Goal: Task Accomplishment & Management: Use online tool/utility

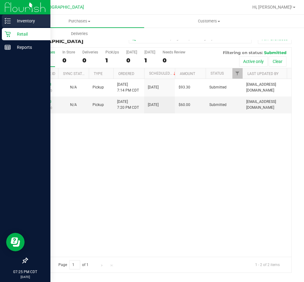
click at [24, 19] on p "Inventory" at bounding box center [29, 20] width 37 height 7
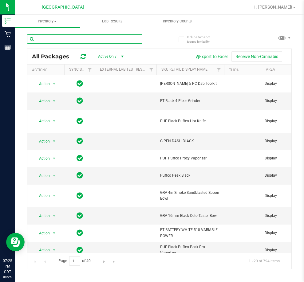
click at [68, 38] on input "text" at bounding box center [84, 38] width 115 height 9
click at [49, 38] on input "text" at bounding box center [84, 38] width 115 height 9
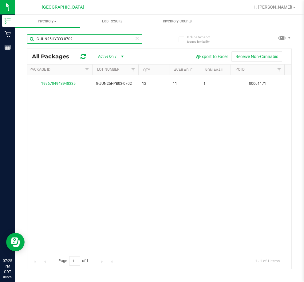
scroll to position [0, 323]
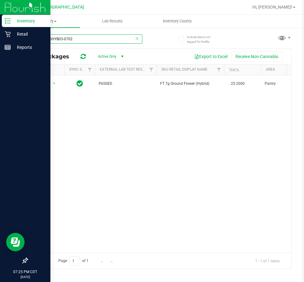
type input "G-JUN25HYB03-0702"
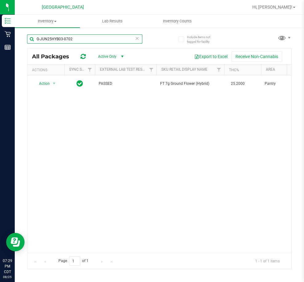
click at [60, 39] on input "G-JUN25HYB03-0702" at bounding box center [84, 38] width 115 height 9
drag, startPoint x: 83, startPoint y: 40, endPoint x: 34, endPoint y: 38, distance: 49.5
click at [34, 38] on input "G-JUN25HYB03-0702" at bounding box center [84, 38] width 115 height 9
paste input "4771180426924847Allocated Qty1"
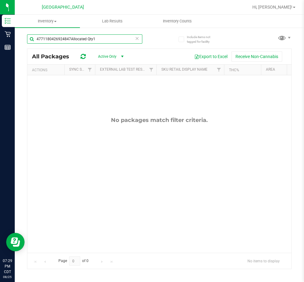
drag, startPoint x: 89, startPoint y: 37, endPoint x: 70, endPoint y: 36, distance: 19.7
click at [70, 36] on input "4771180426924847Allocated Qty1" at bounding box center [84, 38] width 115 height 9
type input "4771180426924847"
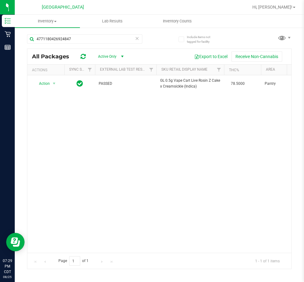
click at [215, 147] on div "Action Action Global inventory Package audit log Print package label Print prod…" at bounding box center [159, 164] width 264 height 178
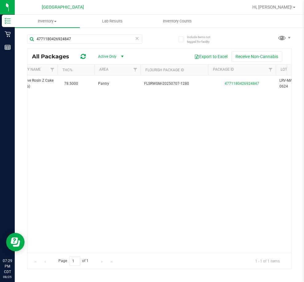
scroll to position [0, 42]
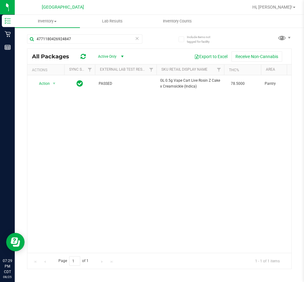
click at [136, 37] on icon at bounding box center [137, 37] width 4 height 7
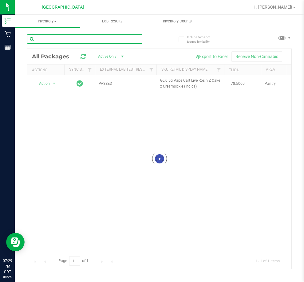
click at [108, 40] on input "text" at bounding box center [84, 38] width 115 height 9
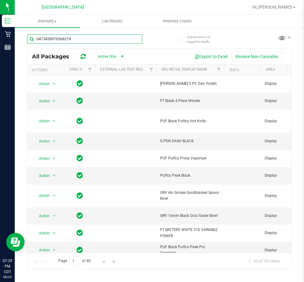
type input "0473459970568219"
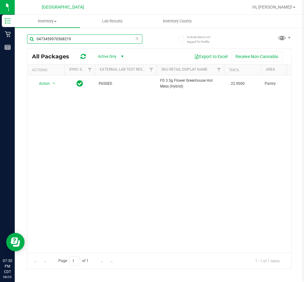
drag, startPoint x: 80, startPoint y: 42, endPoint x: 19, endPoint y: 35, distance: 60.6
click at [19, 35] on div "Include items not tagged for facility 0473459970568219 All Packages Active Only…" at bounding box center [159, 120] width 289 height 187
paste input "8585178067791945"
type input "8585178067791945"
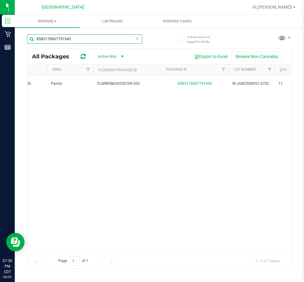
scroll to position [0, 233]
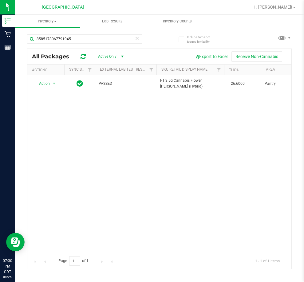
click at [75, 34] on div "8585178067791945" at bounding box center [93, 39] width 132 height 20
drag, startPoint x: 75, startPoint y: 36, endPoint x: 18, endPoint y: 41, distance: 57.1
click at [18, 41] on div "Include items not tagged for facility 8585178067791945 All Packages Active Only…" at bounding box center [159, 120] width 289 height 187
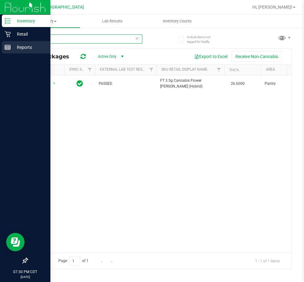
paste input "3467554399914277"
type input "3467554399914277"
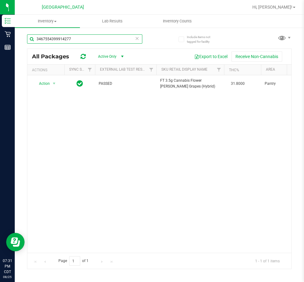
drag, startPoint x: 77, startPoint y: 40, endPoint x: 19, endPoint y: 38, distance: 58.1
click at [19, 38] on div "Include items not tagged for facility 3467554399914277 All Packages Active Only…" at bounding box center [159, 120] width 289 height 187
paste input "3159915359516233"
type input "3159915359516233"
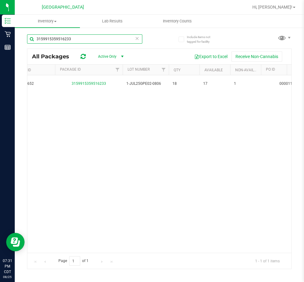
scroll to position [0, 333]
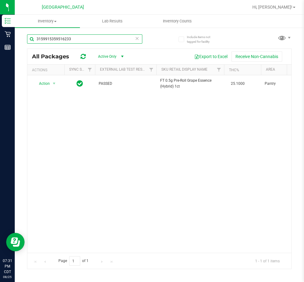
drag, startPoint x: 92, startPoint y: 35, endPoint x: 34, endPoint y: 38, distance: 57.6
click at [34, 38] on input "3159915359516233" at bounding box center [84, 38] width 115 height 9
paste input "9475344856898712"
type input "9475344856898712"
drag, startPoint x: 79, startPoint y: 39, endPoint x: 30, endPoint y: 45, distance: 49.3
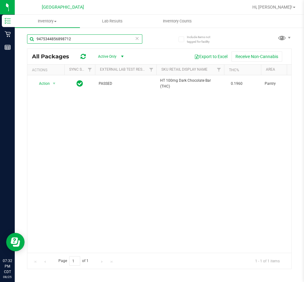
click at [30, 45] on div "9475344856898712" at bounding box center [84, 41] width 115 height 14
paste input "8421155674709651"
type input "8421155674709651"
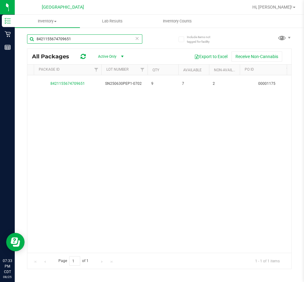
drag, startPoint x: 74, startPoint y: 40, endPoint x: 28, endPoint y: 45, distance: 45.8
click at [28, 45] on div "8421155674709651" at bounding box center [84, 41] width 115 height 14
paste input "1474785276323693"
type input "1474785276323693"
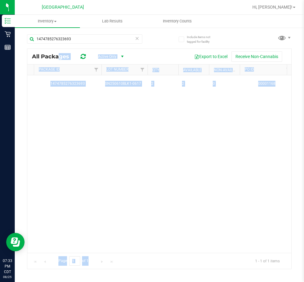
drag, startPoint x: 138, startPoint y: 251, endPoint x: 145, endPoint y: 253, distance: 7.7
click at [150, 218] on div "Action Action Global inventory Package audit log Print package label Print prod…" at bounding box center [159, 164] width 264 height 178
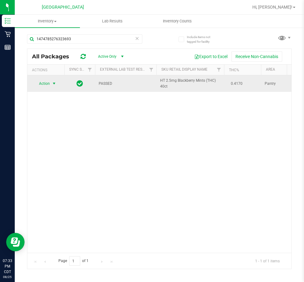
click at [48, 83] on span "Action" at bounding box center [42, 83] width 17 height 9
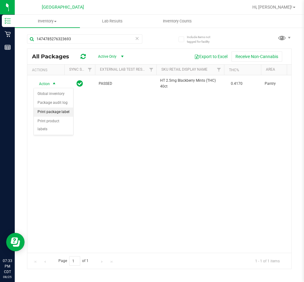
click at [66, 113] on li "Print package label" at bounding box center [53, 112] width 39 height 9
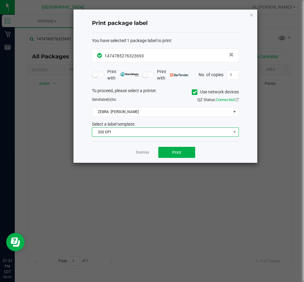
click at [143, 134] on span "300 DPI" at bounding box center [161, 132] width 139 height 9
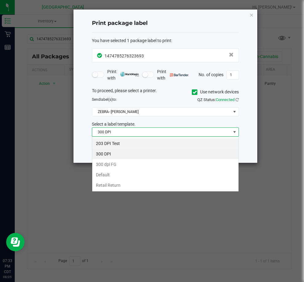
scroll to position [9, 147]
click at [126, 145] on li "203 DPI Test" at bounding box center [165, 143] width 146 height 10
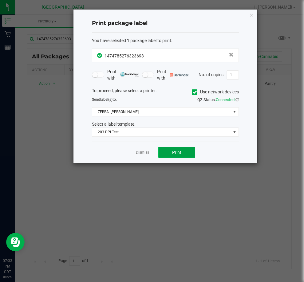
click at [184, 156] on button "Print" at bounding box center [176, 152] width 37 height 11
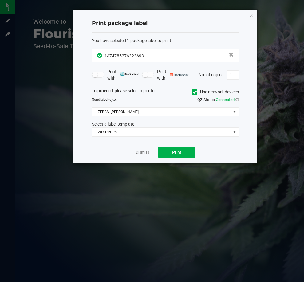
click at [253, 15] on icon "button" at bounding box center [251, 14] width 4 height 7
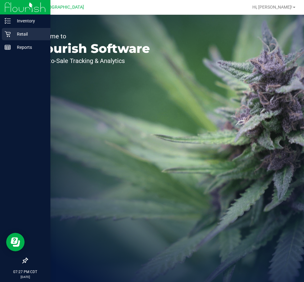
click at [35, 28] on div "Retail" at bounding box center [26, 34] width 49 height 12
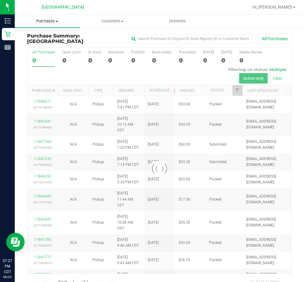
click at [55, 21] on span "Purchases" at bounding box center [47, 21] width 65 height 6
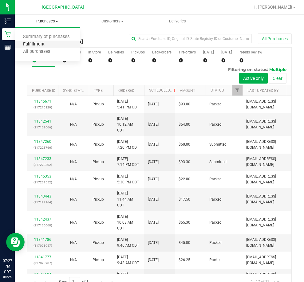
click at [48, 45] on span "Fulfillment" at bounding box center [34, 44] width 38 height 5
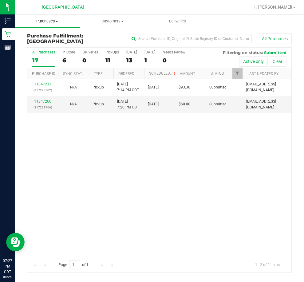
click at [54, 19] on span "Purchases" at bounding box center [47, 21] width 65 height 6
click at [45, 50] on span "All purchases" at bounding box center [37, 51] width 44 height 5
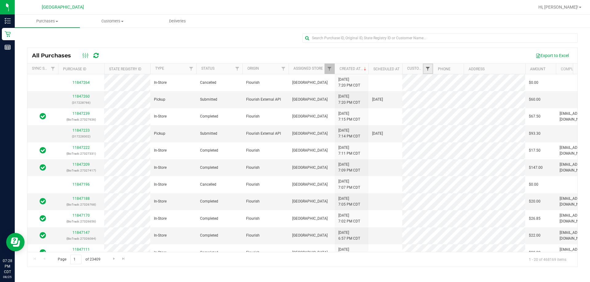
click at [304, 69] on span "Filter" at bounding box center [427, 68] width 5 height 5
click at [304, 70] on span "Filter" at bounding box center [329, 68] width 5 height 5
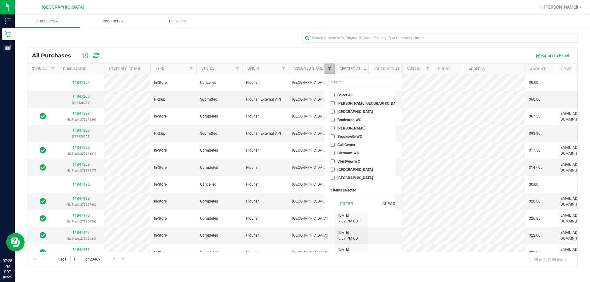
click at [304, 70] on span "Filter" at bounding box center [329, 68] width 5 height 5
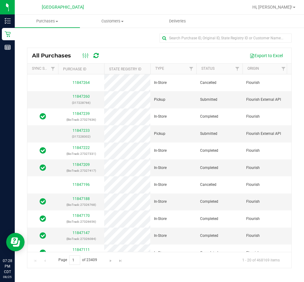
click at [195, 68] on div at bounding box center [196, 69] width 3 height 11
click at [192, 67] on span "Filter" at bounding box center [191, 68] width 5 height 5
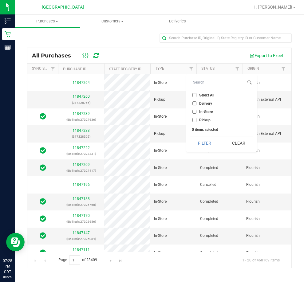
click at [204, 122] on span "Pickup" at bounding box center [204, 120] width 11 height 4
click at [196, 122] on input "Pickup" at bounding box center [194, 120] width 4 height 4
checkbox input "true"
click at [210, 144] on button "Filter" at bounding box center [205, 143] width 30 height 14
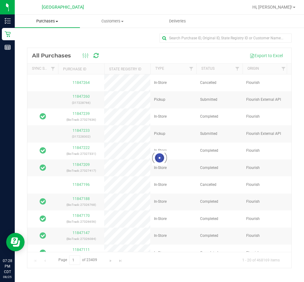
click at [52, 20] on div "Purchases Summary of purchases Fulfillment All purchases Customers All customer…" at bounding box center [159, 148] width 289 height 267
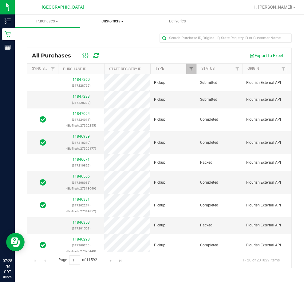
click at [135, 20] on span "Customers" at bounding box center [112, 21] width 65 height 6
click at [114, 20] on span "Customers" at bounding box center [112, 21] width 65 height 6
click at [60, 20] on span "Purchases" at bounding box center [47, 21] width 65 height 6
click at [148, 36] on div at bounding box center [159, 41] width 265 height 14
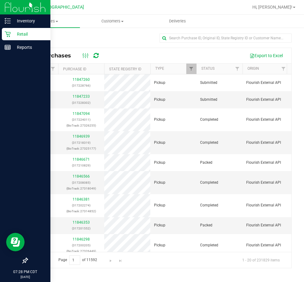
click at [25, 33] on p "Retail" at bounding box center [29, 33] width 37 height 7
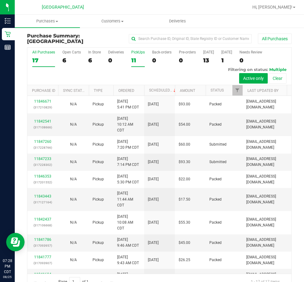
click at [136, 53] on div "PickUps" at bounding box center [138, 52] width 14 height 4
click at [0, 0] on input "PickUps 11" at bounding box center [0, 0] width 0 height 0
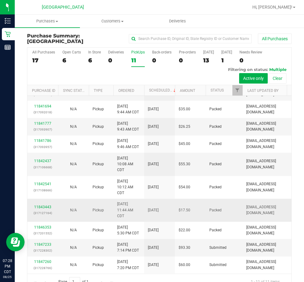
scroll to position [31, 0]
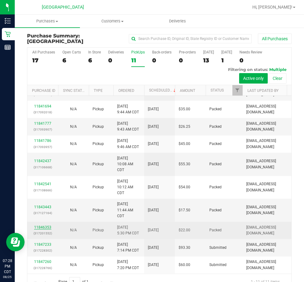
click at [48, 225] on link "11846353" at bounding box center [42, 227] width 17 height 4
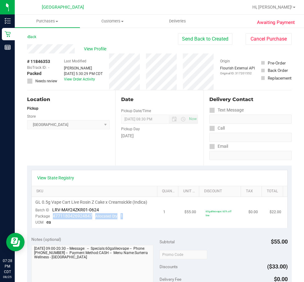
drag, startPoint x: 92, startPoint y: 213, endPoint x: 52, endPoint y: 219, distance: 40.9
click at [52, 219] on div "Package 4771180426924847 Allocated Qty 1" at bounding box center [79, 216] width 88 height 6
copy div "4771180426924847 Allocated Qty 1"
click at [258, 34] on button "Cancel Purchase" at bounding box center [269, 39] width 46 height 12
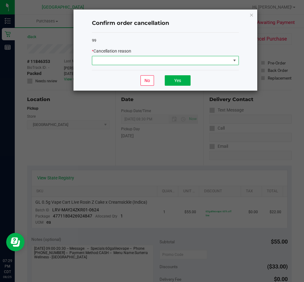
click at [119, 64] on span at bounding box center [161, 60] width 139 height 9
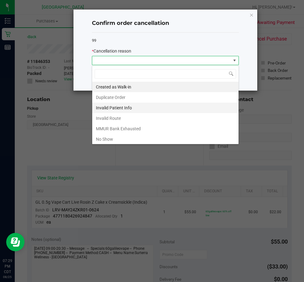
scroll to position [9, 147]
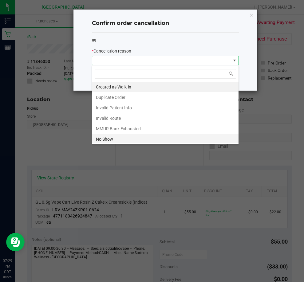
click at [114, 137] on li "No Show" at bounding box center [165, 139] width 146 height 10
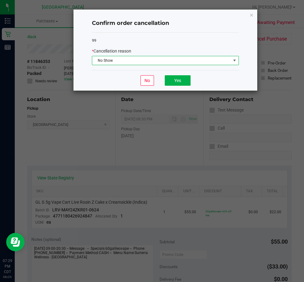
click at [179, 75] on div "No Yes" at bounding box center [165, 80] width 147 height 21
click at [182, 79] on button "Yes" at bounding box center [178, 80] width 26 height 10
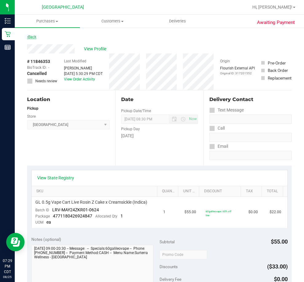
click at [35, 36] on link "Back" at bounding box center [31, 37] width 9 height 4
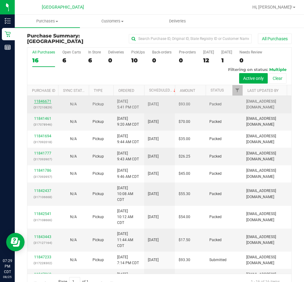
click at [46, 99] on link "11846671" at bounding box center [42, 101] width 17 height 4
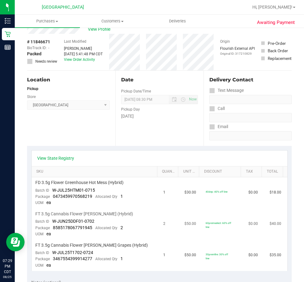
scroll to position [31, 0]
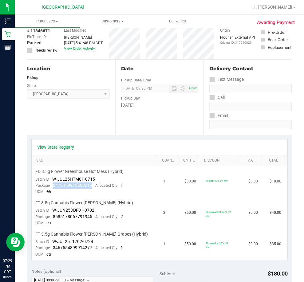
drag, startPoint x: 90, startPoint y: 185, endPoint x: 52, endPoint y: 184, distance: 38.4
click at [52, 184] on div "Package 0473459970568219 Allocated Qty 1" at bounding box center [79, 186] width 88 height 6
copy span "0473459970568219"
click at [99, 207] on td "FT 3.5g Cannabis Flower Dulce De Fresa (Hybrid) Batch ID W-JUN25DDF01-0702 Pack…" at bounding box center [96, 213] width 128 height 31
drag, startPoint x: 91, startPoint y: 217, endPoint x: 52, endPoint y: 218, distance: 39.0
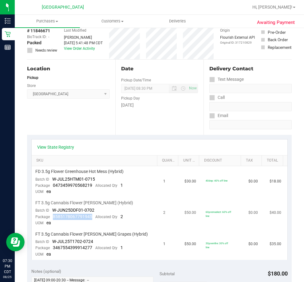
click at [52, 218] on div "Package 8585178067791945 Allocated Qty 2" at bounding box center [79, 217] width 88 height 6
copy span "8585178067791945"
drag, startPoint x: 91, startPoint y: 248, endPoint x: 52, endPoint y: 248, distance: 38.7
click at [52, 248] on div "Package 3467554399914277 Allocated Qty 1" at bounding box center [79, 248] width 88 height 6
copy span "3467554399914277"
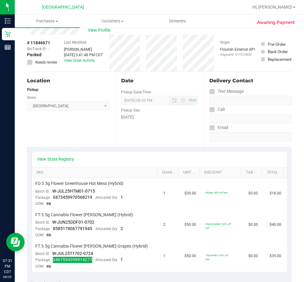
scroll to position [0, 0]
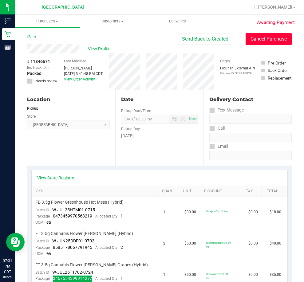
click at [258, 41] on button "Cancel Purchase" at bounding box center [269, 39] width 46 height 12
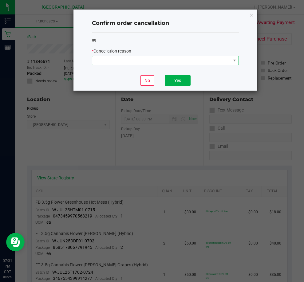
click at [173, 61] on span at bounding box center [161, 60] width 139 height 9
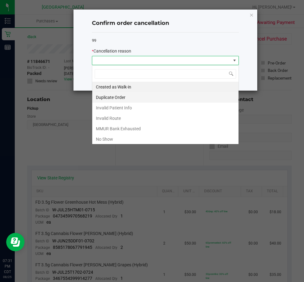
scroll to position [9, 147]
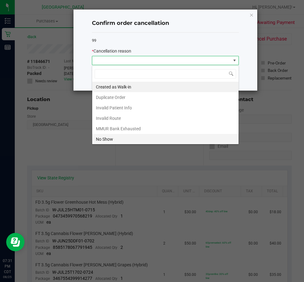
click at [113, 139] on li "No Show" at bounding box center [165, 139] width 146 height 10
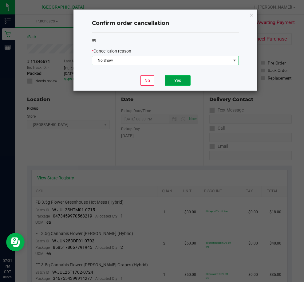
click at [175, 80] on button "Yes" at bounding box center [178, 80] width 26 height 10
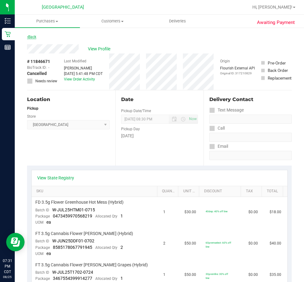
click at [35, 37] on link "Back" at bounding box center [31, 37] width 9 height 4
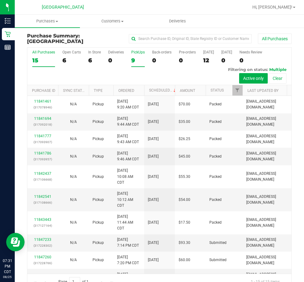
click at [135, 56] on label "PickUps 9" at bounding box center [138, 58] width 14 height 17
click at [0, 0] on input "PickUps 9" at bounding box center [0, 0] width 0 height 0
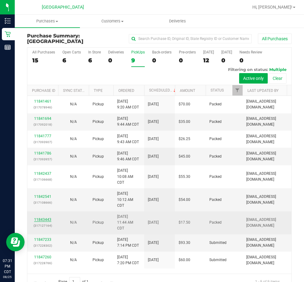
click at [47, 218] on link "11843443" at bounding box center [42, 220] width 17 height 4
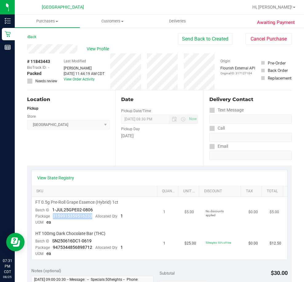
drag, startPoint x: 90, startPoint y: 218, endPoint x: 51, endPoint y: 216, distance: 38.8
click at [51, 216] on div "Package 3159915359516233 Allocated Qty 1" at bounding box center [79, 216] width 88 height 6
copy span "3159915359516233"
drag, startPoint x: 91, startPoint y: 246, endPoint x: 51, endPoint y: 248, distance: 39.7
click at [51, 248] on div "Package 9475344856898712 Allocated Qty 1" at bounding box center [79, 248] width 88 height 6
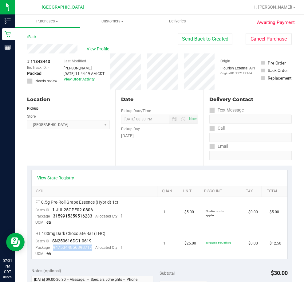
copy span "9475344856898712"
click at [246, 42] on button "Cancel Purchase" at bounding box center [269, 39] width 46 height 12
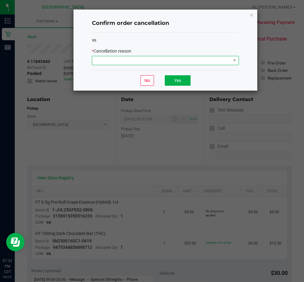
click at [130, 57] on span at bounding box center [161, 60] width 139 height 9
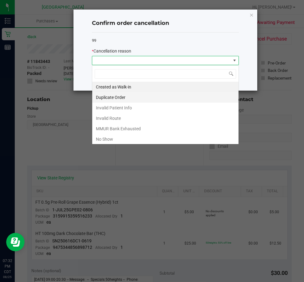
scroll to position [9, 147]
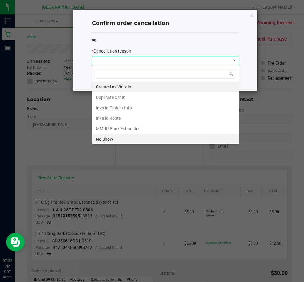
click at [126, 138] on li "No Show" at bounding box center [165, 139] width 146 height 10
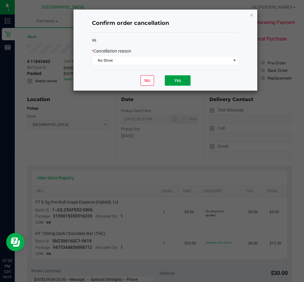
click at [187, 79] on button "Yes" at bounding box center [178, 80] width 26 height 10
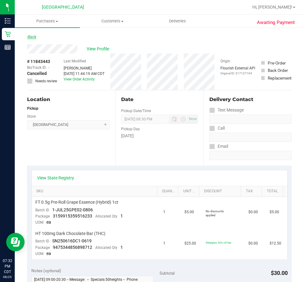
click at [33, 35] on link "Back" at bounding box center [31, 37] width 9 height 4
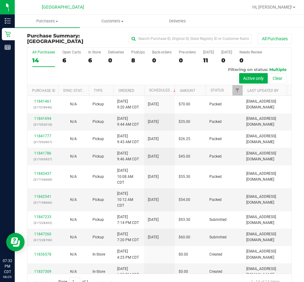
click at [130, 60] on div "All Purchases 14 Open Carts 6 In Store 6 Deliveries 0 PickUps 8 Back-orders 0 P…" at bounding box center [159, 66] width 264 height 37
click at [133, 59] on div "8" at bounding box center [138, 60] width 14 height 7
click at [0, 0] on input "PickUps 8" at bounding box center [0, 0] width 0 height 0
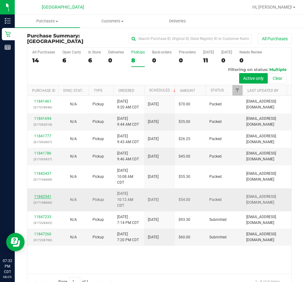
click at [48, 195] on link "11842541" at bounding box center [42, 197] width 17 height 4
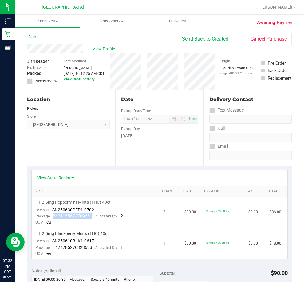
drag, startPoint x: 90, startPoint y: 216, endPoint x: 52, endPoint y: 218, distance: 38.5
click at [52, 218] on div "Package 8421155674709651 Allocated Qty 2" at bounding box center [79, 216] width 88 height 6
copy span "8421155674709651"
click at [268, 37] on button "Cancel Purchase" at bounding box center [269, 39] width 46 height 12
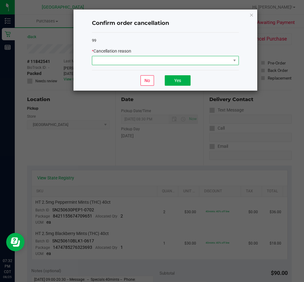
click at [183, 58] on span at bounding box center [161, 60] width 139 height 9
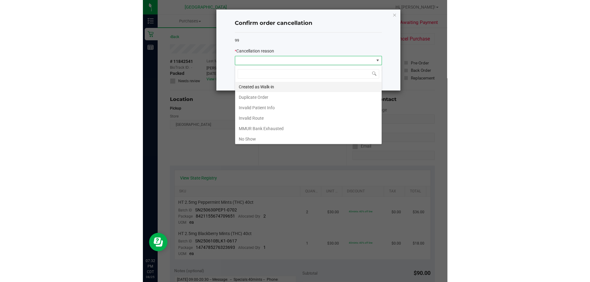
scroll to position [9, 147]
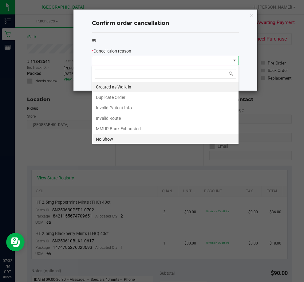
click at [126, 139] on li "No Show" at bounding box center [165, 139] width 146 height 10
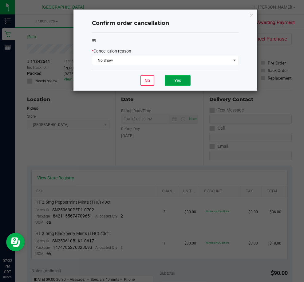
click at [178, 82] on button "Yes" at bounding box center [178, 80] width 26 height 10
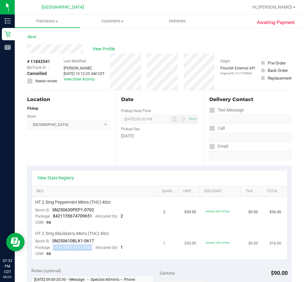
drag, startPoint x: 92, startPoint y: 247, endPoint x: 53, endPoint y: 249, distance: 39.1
click at [53, 249] on div "Package 1474785276323693 Allocated Qty 1" at bounding box center [79, 248] width 88 height 6
copy span "1474785276323693"
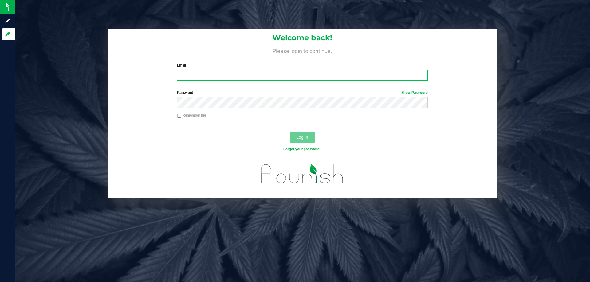
click at [199, 77] on input "Email" at bounding box center [302, 75] width 250 height 11
type input "[EMAIL_ADDRESS][DOMAIN_NAME]"
click at [290, 132] on button "Log In" at bounding box center [302, 137] width 25 height 11
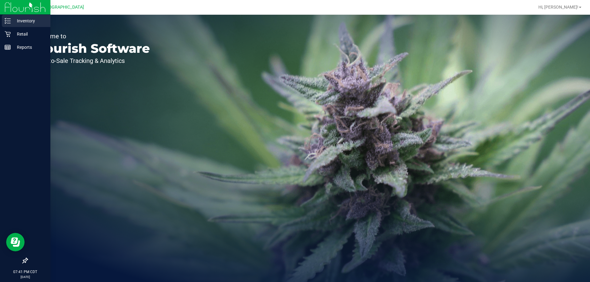
click at [32, 21] on p "Inventory" at bounding box center [29, 20] width 37 height 7
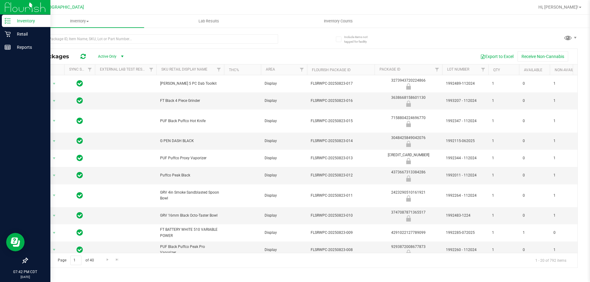
click at [36, 22] on p "Inventory" at bounding box center [29, 20] width 37 height 7
click at [28, 33] on p "Retail" at bounding box center [29, 33] width 37 height 7
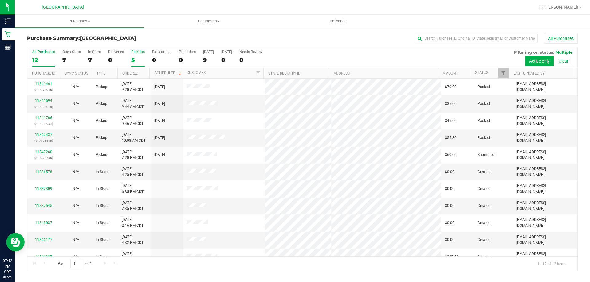
click at [139, 53] on div "PickUps" at bounding box center [138, 52] width 14 height 4
click at [0, 0] on input "PickUps 5" at bounding box center [0, 0] width 0 height 0
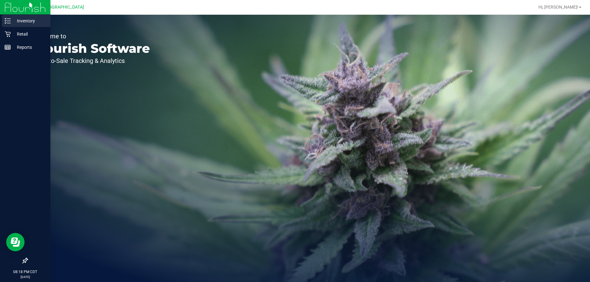
click at [31, 21] on p "Inventory" at bounding box center [29, 20] width 37 height 7
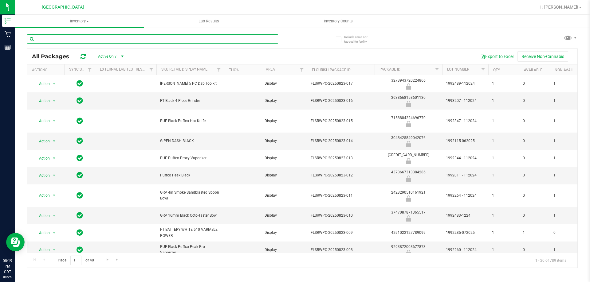
click at [84, 40] on input "text" at bounding box center [152, 38] width 251 height 9
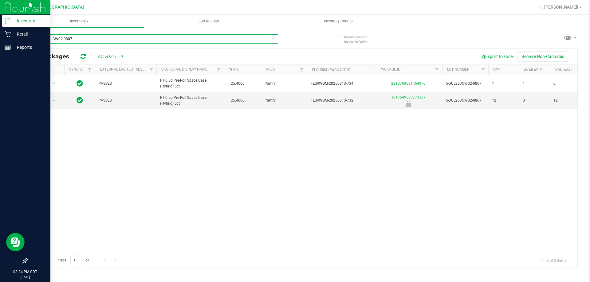
type input "5-JUL25JCW02-0807"
click at [40, 19] on p "Inventory" at bounding box center [29, 20] width 37 height 7
click at [9, 37] on div "Retail" at bounding box center [26, 34] width 49 height 12
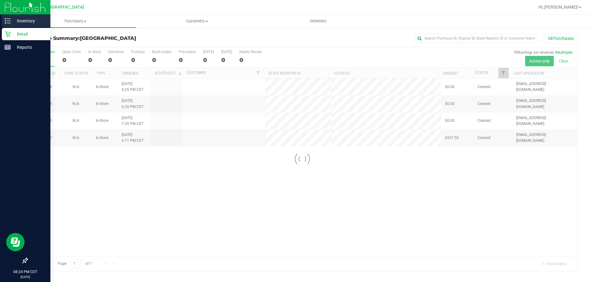
click at [34, 21] on p "Inventory" at bounding box center [29, 20] width 37 height 7
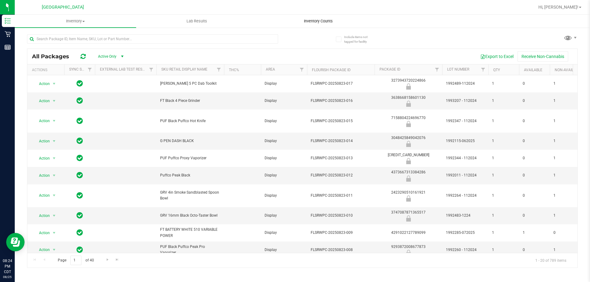
click at [320, 22] on span "Inventory Counts" at bounding box center [318, 21] width 45 height 6
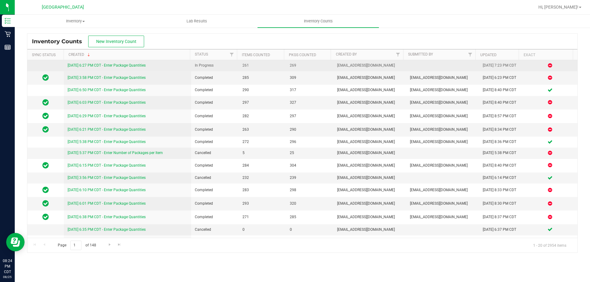
click at [90, 64] on link "[DATE] 6:27 PM CDT - Enter Package Quantities" at bounding box center [107, 65] width 78 height 4
click at [130, 65] on link "[DATE] 6:27 PM CDT - Enter Package Quantities" at bounding box center [107, 65] width 78 height 4
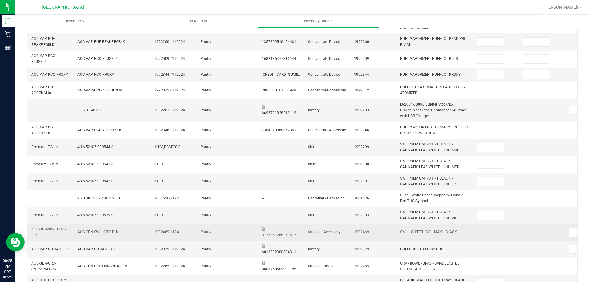
scroll to position [185, 0]
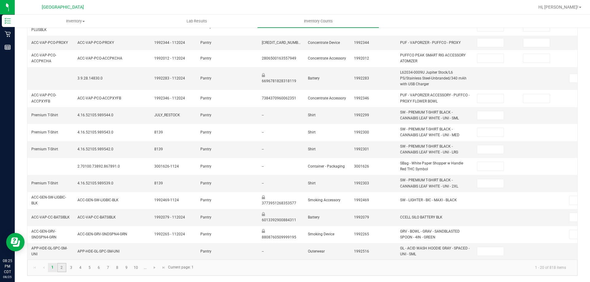
click at [66, 268] on link "2" at bounding box center [61, 267] width 9 height 9
type input "9"
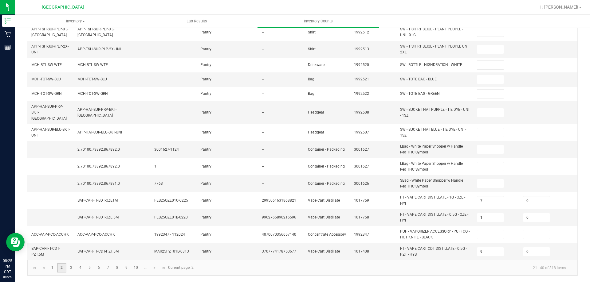
scroll to position [176, 0]
click at [94, 265] on link "5" at bounding box center [89, 269] width 9 height 9
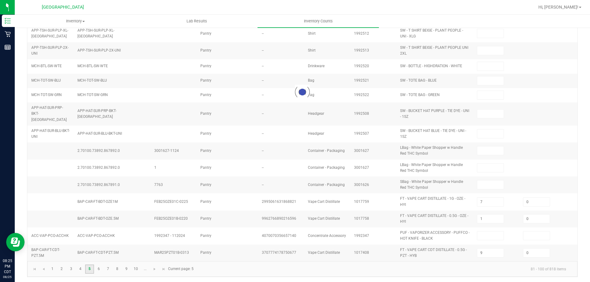
type input "16"
type input "6"
type input "5"
type input "12"
type input "1"
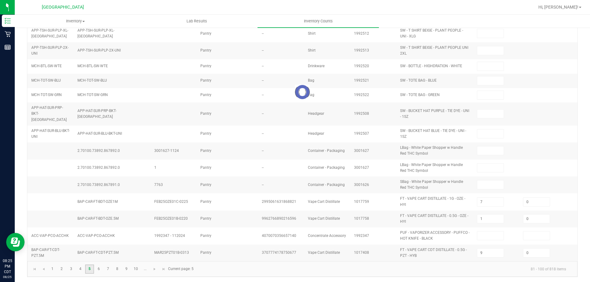
type input "6"
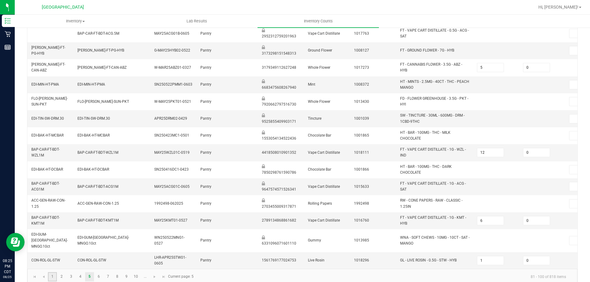
click at [54, 275] on link "1" at bounding box center [52, 277] width 9 height 9
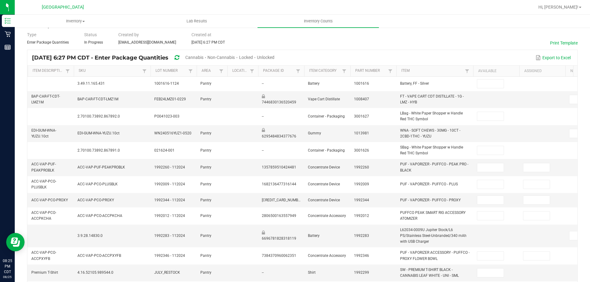
scroll to position [0, 0]
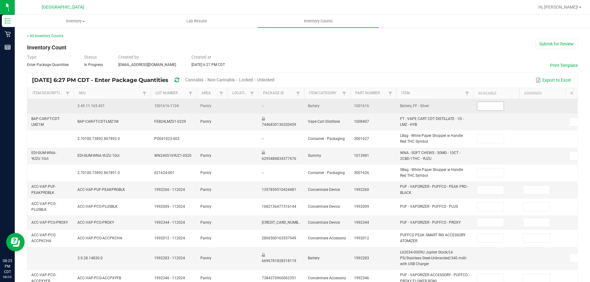
click at [496, 108] on input at bounding box center [490, 106] width 26 height 9
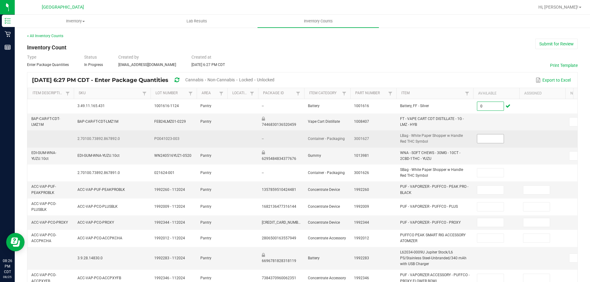
type input "0"
click at [491, 139] on input at bounding box center [490, 139] width 26 height 9
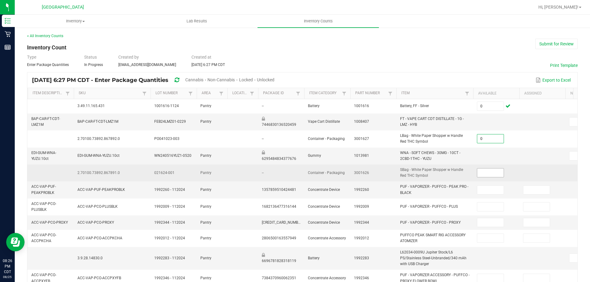
type input "0"
click at [489, 171] on input at bounding box center [490, 173] width 26 height 9
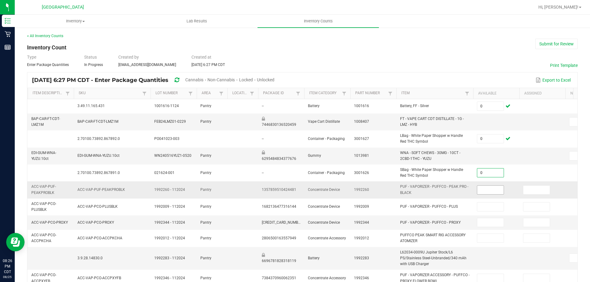
type input "0"
click at [490, 188] on input at bounding box center [490, 190] width 26 height 9
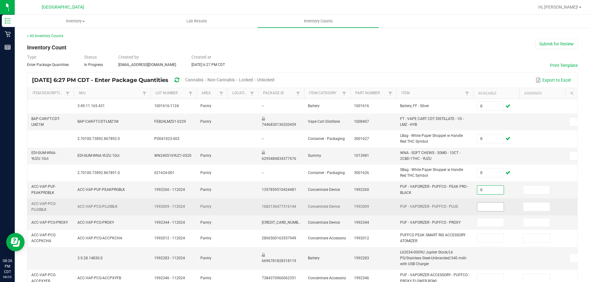
type input "0"
click at [491, 206] on input at bounding box center [490, 207] width 26 height 9
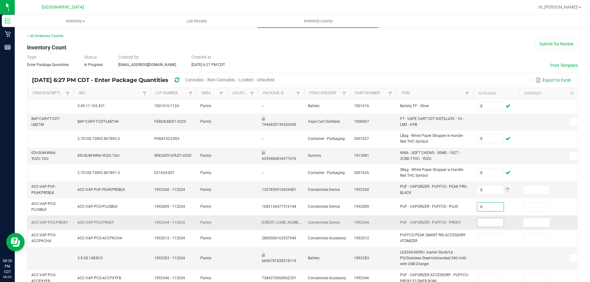
type input "0"
click at [491, 223] on input at bounding box center [490, 223] width 26 height 9
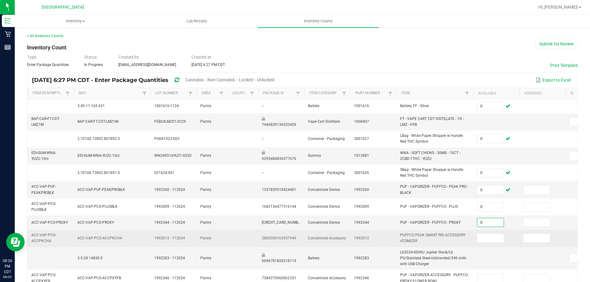
type input "0"
click at [490, 231] on td at bounding box center [496, 238] width 46 height 17
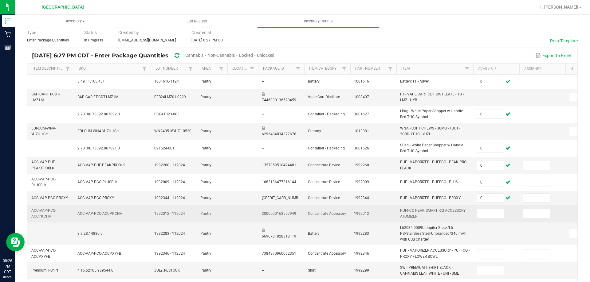
scroll to position [61, 0]
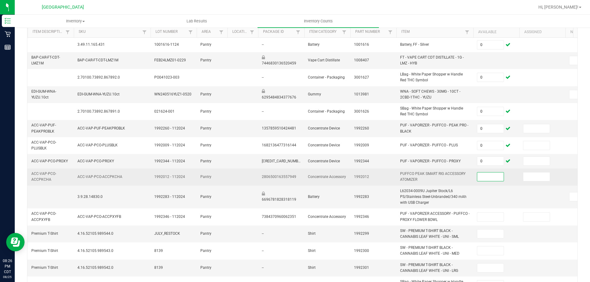
click at [481, 177] on input at bounding box center [490, 177] width 26 height 9
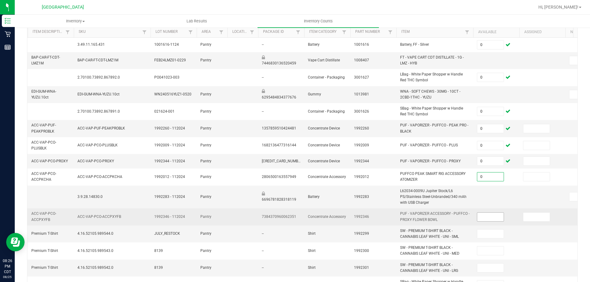
type input "0"
click at [487, 217] on input at bounding box center [490, 217] width 26 height 9
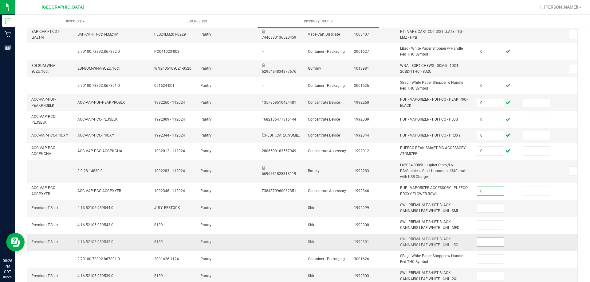
scroll to position [123, 0]
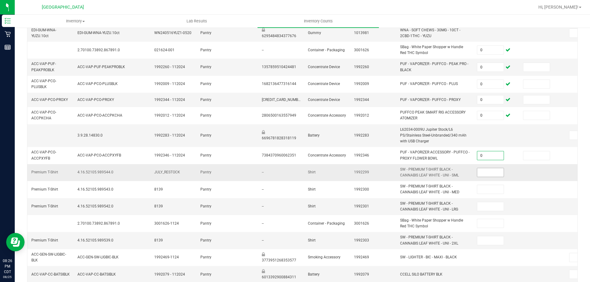
type input "0"
click at [494, 170] on input at bounding box center [490, 172] width 26 height 9
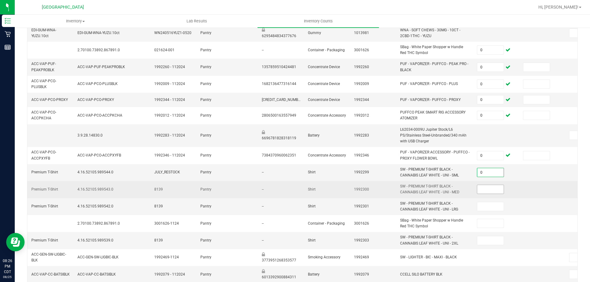
type input "0"
click at [498, 190] on input at bounding box center [490, 189] width 26 height 9
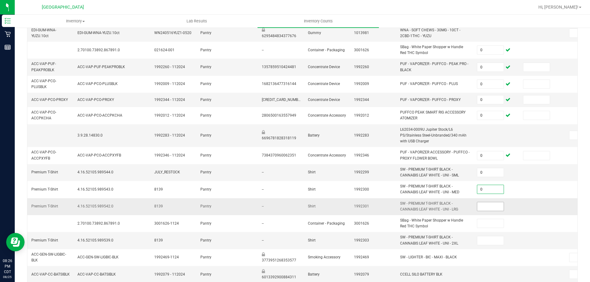
type input "0"
click at [496, 206] on input at bounding box center [490, 207] width 26 height 9
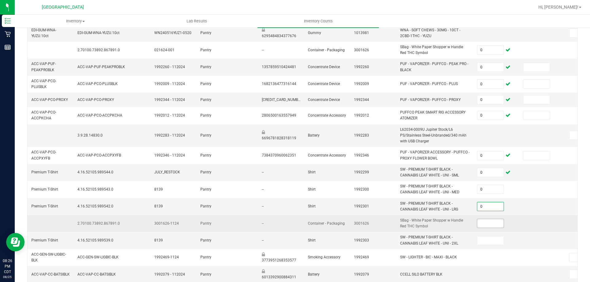
type input "0"
click at [491, 224] on input at bounding box center [490, 223] width 26 height 9
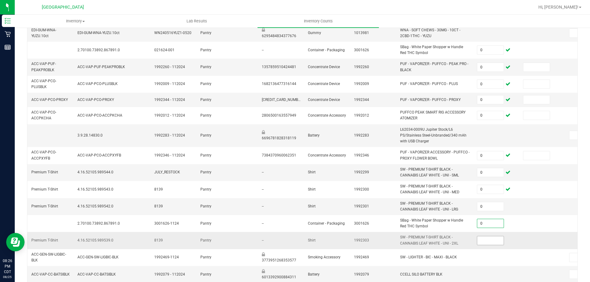
type input "0"
click at [491, 241] on input at bounding box center [490, 241] width 26 height 9
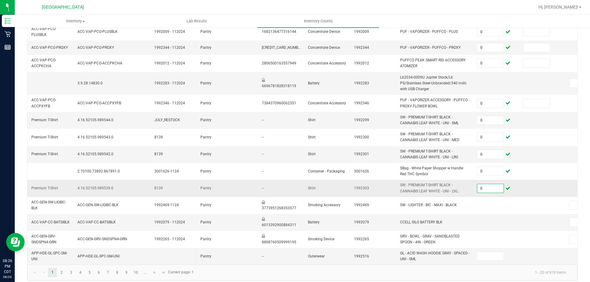
scroll to position [185, 0]
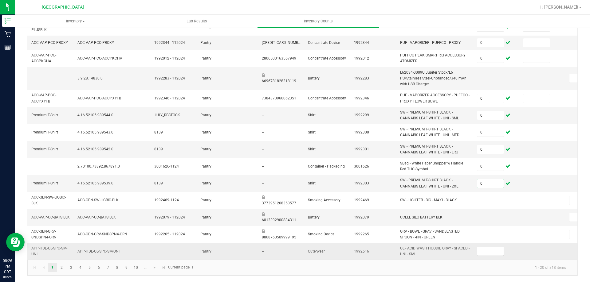
type input "0"
click at [480, 247] on input at bounding box center [490, 251] width 26 height 9
type input "0"
click at [62, 268] on link "2" at bounding box center [61, 267] width 9 height 9
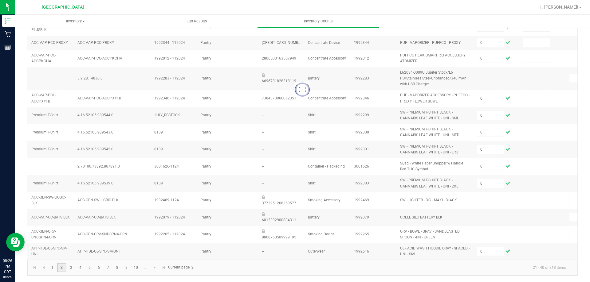
type input "9"
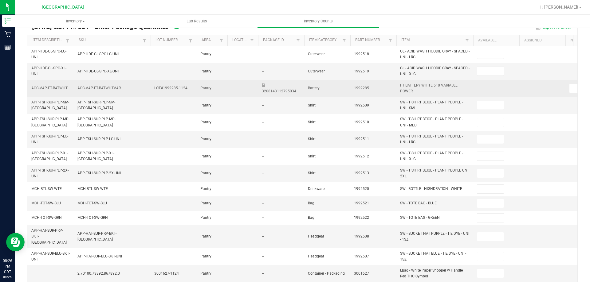
scroll to position [0, 0]
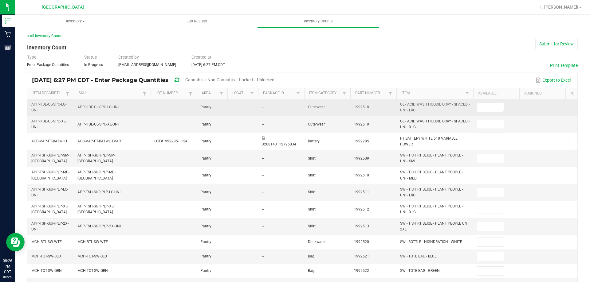
click at [483, 106] on input at bounding box center [490, 107] width 26 height 9
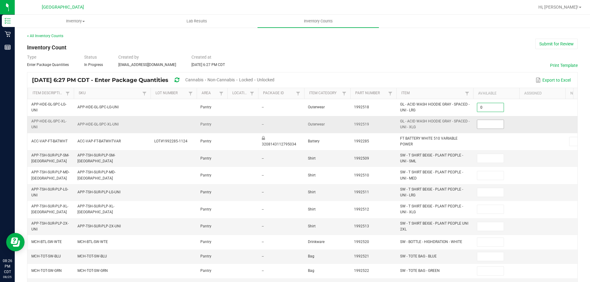
type input "0"
click at [493, 124] on input at bounding box center [490, 124] width 26 height 9
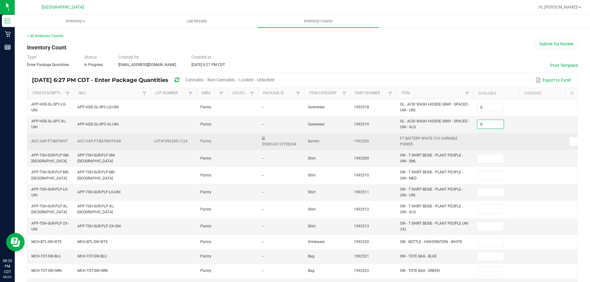
type input "0"
click at [490, 144] on td at bounding box center [496, 141] width 46 height 17
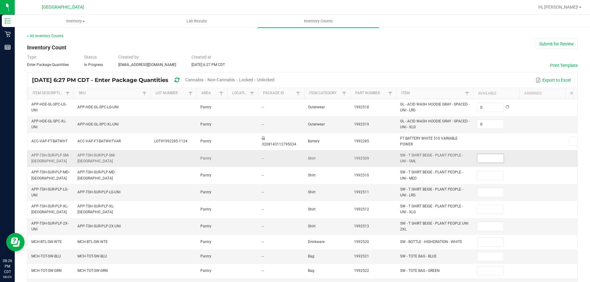
click at [488, 155] on input at bounding box center [490, 158] width 26 height 9
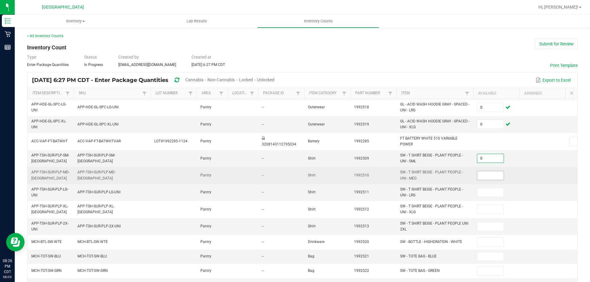
type input "0"
click at [489, 175] on input at bounding box center [490, 175] width 26 height 9
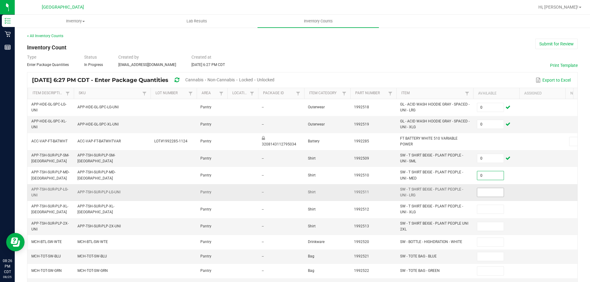
type input "0"
click at [488, 195] on input at bounding box center [490, 192] width 26 height 9
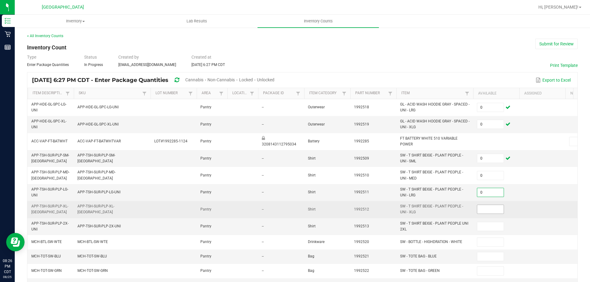
type input "0"
click at [490, 211] on input at bounding box center [490, 209] width 26 height 9
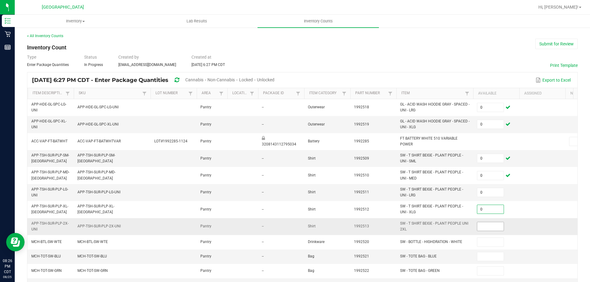
type input "0"
click at [488, 224] on input at bounding box center [490, 227] width 26 height 9
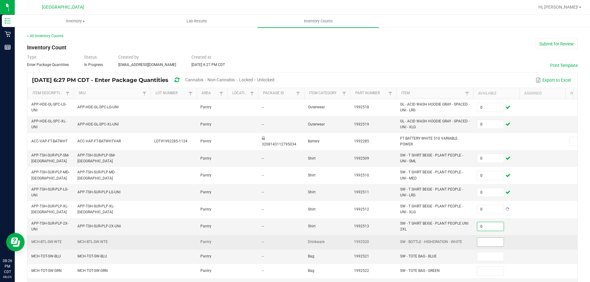
type input "0"
click at [487, 244] on input at bounding box center [490, 242] width 26 height 9
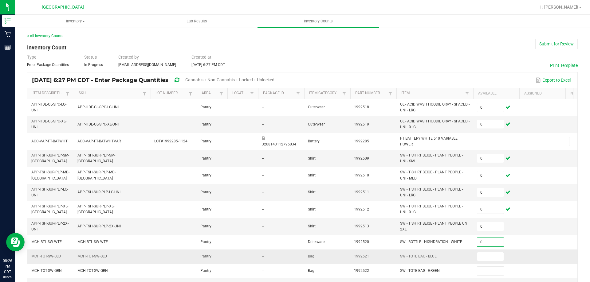
type input "0"
click at [487, 259] on input at bounding box center [490, 257] width 26 height 9
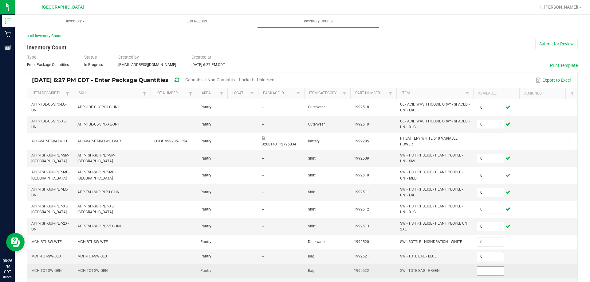
type input "0"
click at [492, 267] on input at bounding box center [490, 271] width 26 height 9
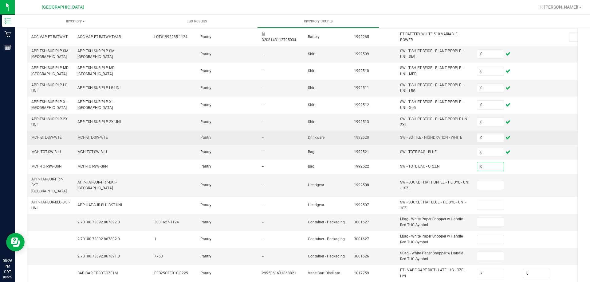
scroll to position [154, 0]
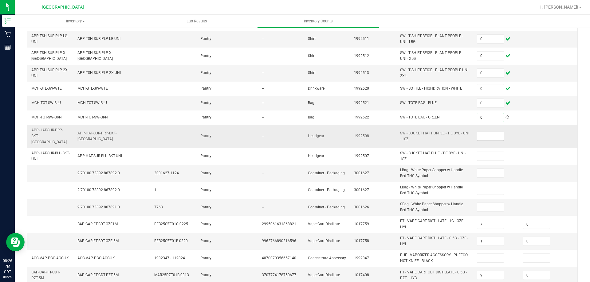
type input "0"
click at [488, 135] on input at bounding box center [490, 136] width 26 height 9
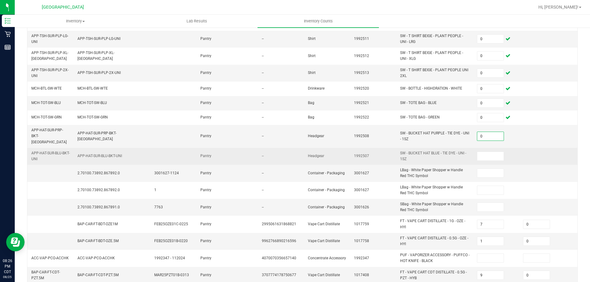
type input "0"
click at [489, 148] on td at bounding box center [496, 156] width 46 height 17
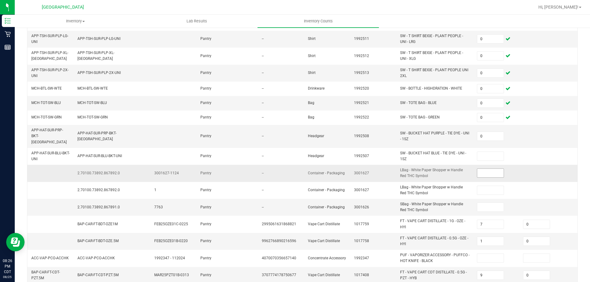
click at [487, 169] on input at bounding box center [490, 173] width 26 height 9
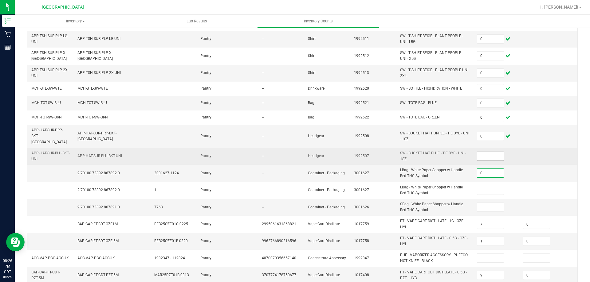
type input "0"
click at [483, 152] on input at bounding box center [490, 156] width 26 height 9
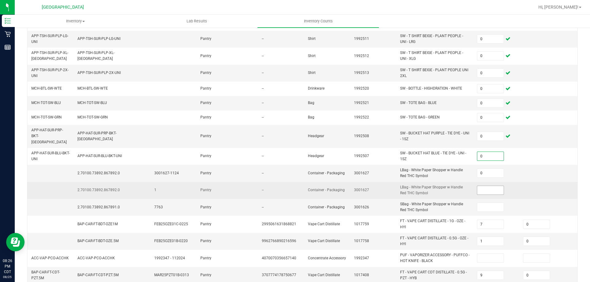
type input "0"
click at [482, 186] on input at bounding box center [490, 190] width 26 height 9
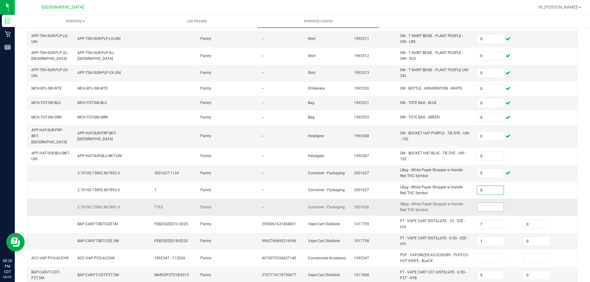
type input "0"
click at [493, 203] on input at bounding box center [490, 207] width 26 height 9
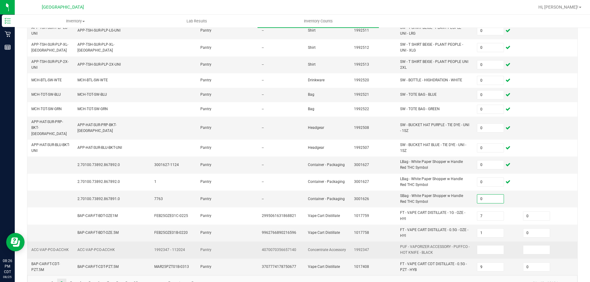
scroll to position [176, 0]
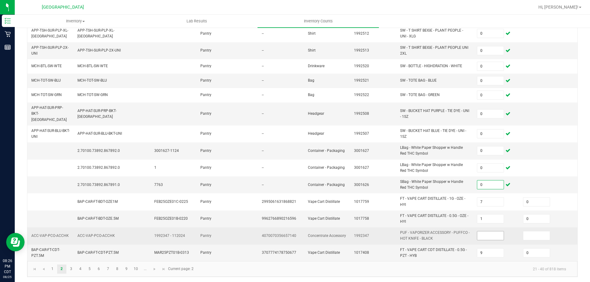
type input "0"
click at [499, 232] on input at bounding box center [490, 236] width 26 height 9
type input "0"
click at [539, 232] on input at bounding box center [536, 236] width 26 height 9
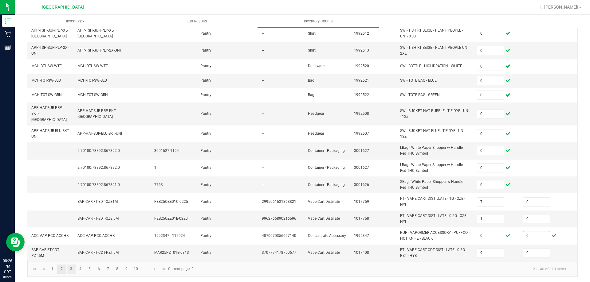
type input "0"
click at [73, 270] on link "3" at bounding box center [71, 269] width 9 height 9
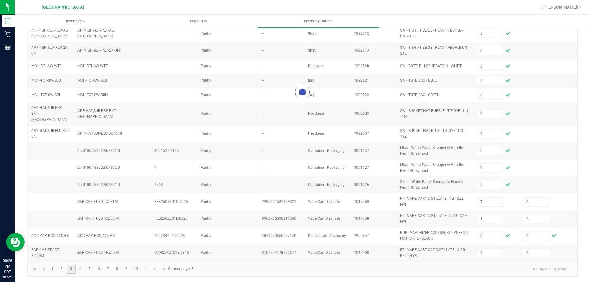
type input "10"
type input "4"
type input "6"
type input "4"
type input "2"
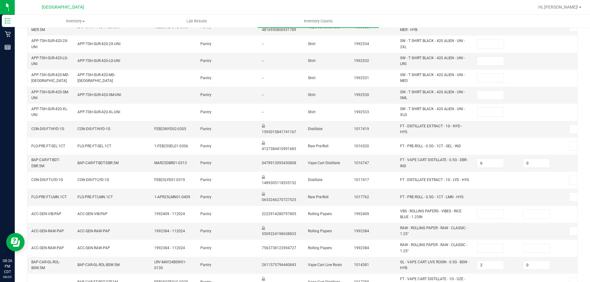
scroll to position [0, 0]
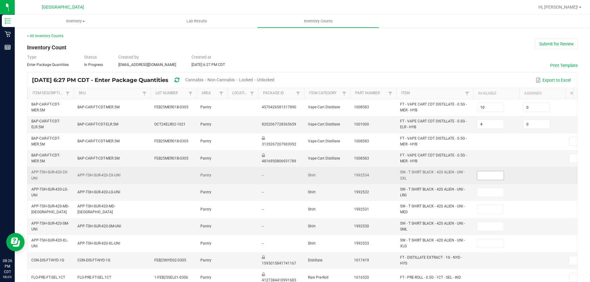
click at [493, 172] on input at bounding box center [490, 175] width 26 height 9
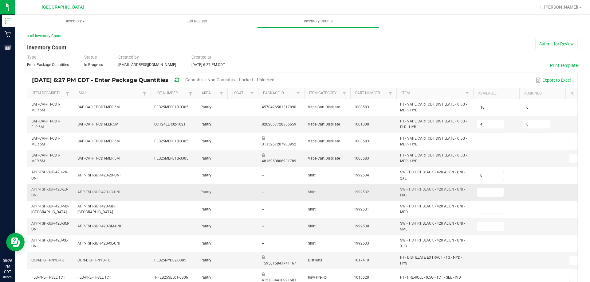
type input "0"
click at [493, 190] on input at bounding box center [490, 192] width 26 height 9
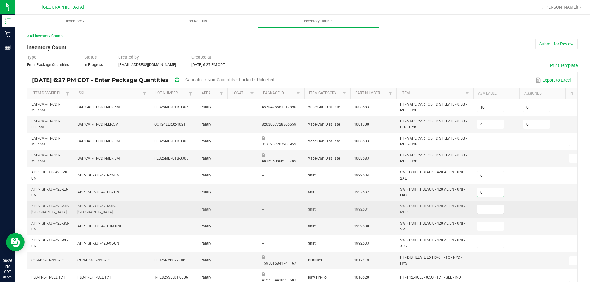
type input "0"
click at [493, 213] on input at bounding box center [490, 209] width 26 height 9
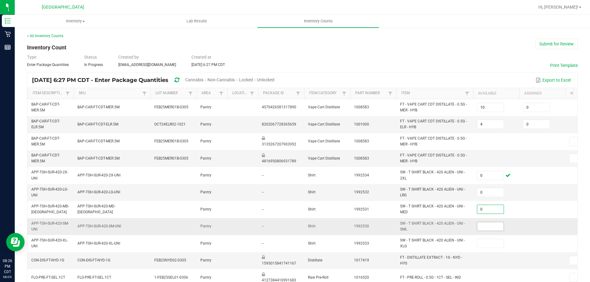
type input "0"
click at [492, 225] on input at bounding box center [490, 227] width 26 height 9
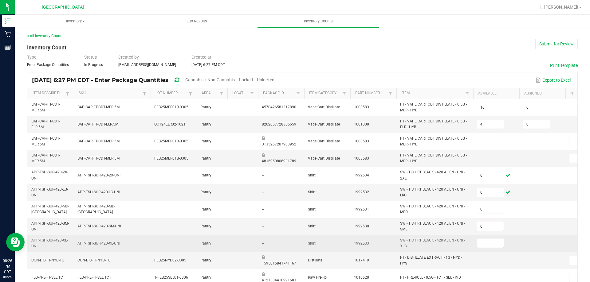
type input "0"
click at [495, 241] on input at bounding box center [490, 243] width 26 height 9
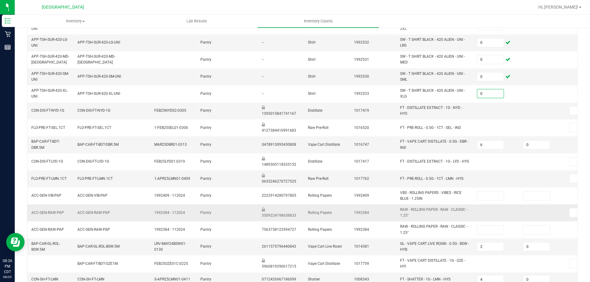
scroll to position [154, 0]
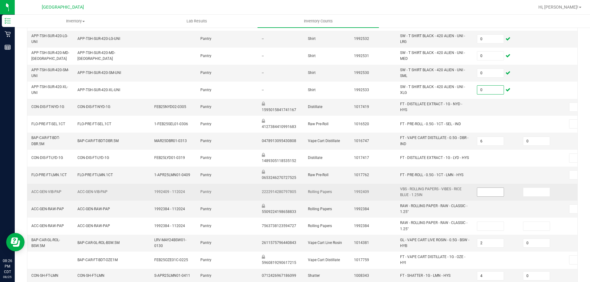
type input "0"
click at [492, 191] on input at bounding box center [490, 192] width 26 height 9
type input "0"
click at [538, 191] on input at bounding box center [536, 192] width 26 height 9
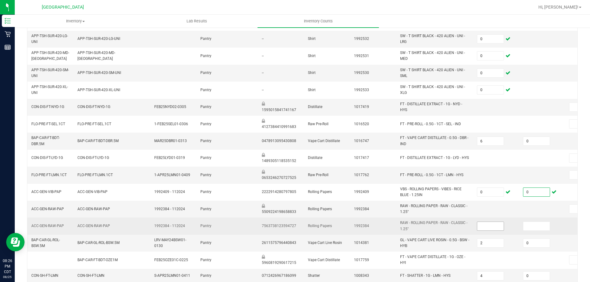
type input "0"
click at [495, 228] on input at bounding box center [490, 226] width 26 height 9
type input "0"
click at [535, 227] on input at bounding box center [536, 226] width 26 height 9
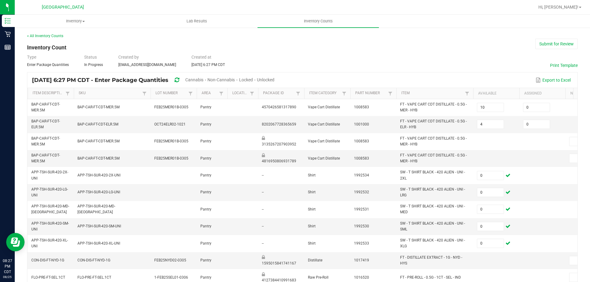
scroll to position [181, 0]
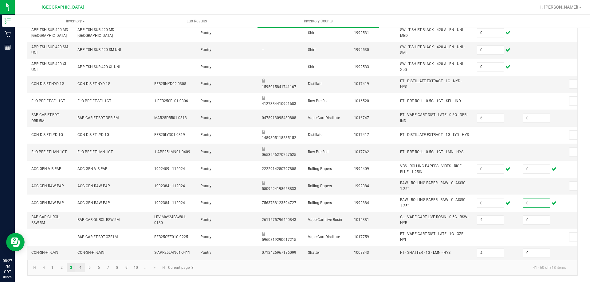
type input "0"
click at [84, 266] on link "4" at bounding box center [80, 267] width 9 height 9
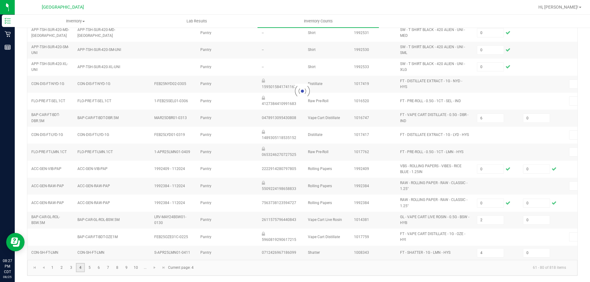
type input "6"
type input "5"
type input "7"
type input "6"
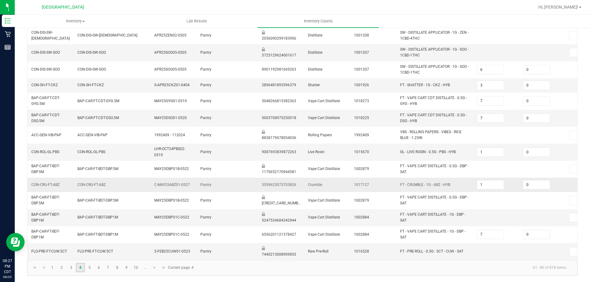
scroll to position [22, 0]
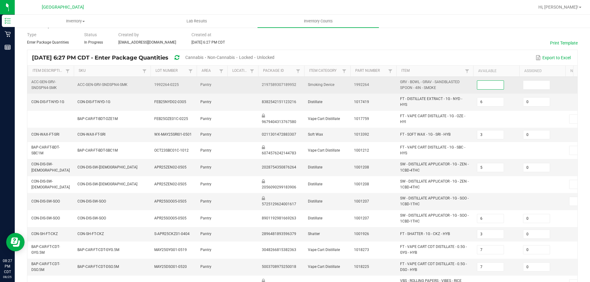
click at [489, 87] on input at bounding box center [490, 85] width 26 height 9
type input "0"
click at [530, 89] on input at bounding box center [536, 85] width 26 height 9
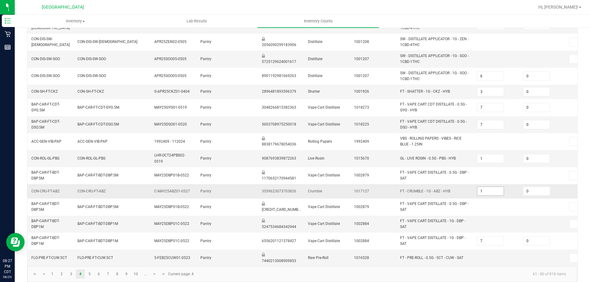
scroll to position [176, 0]
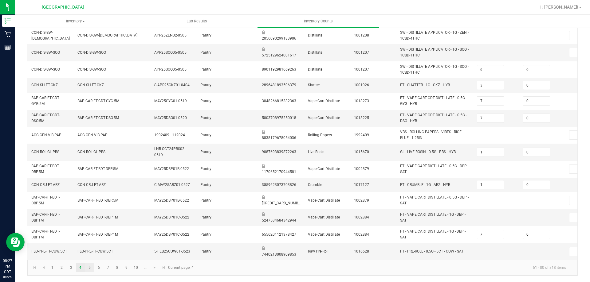
type input "0"
click at [90, 266] on link "5" at bounding box center [89, 267] width 9 height 9
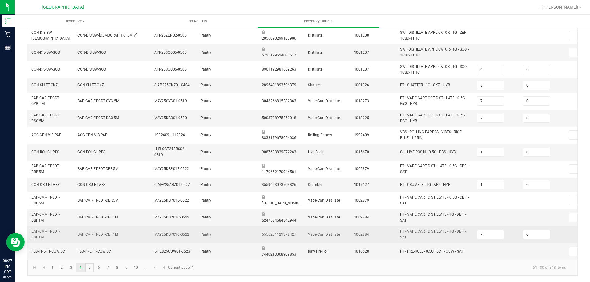
type input "16"
type input "5"
type input "12"
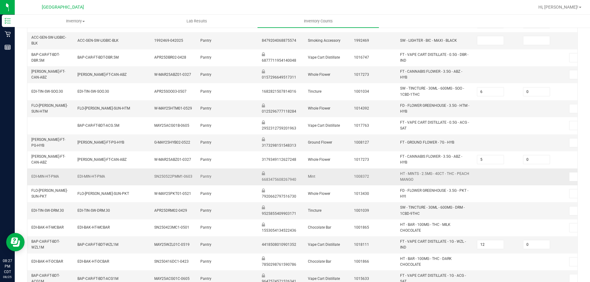
scroll to position [0, 0]
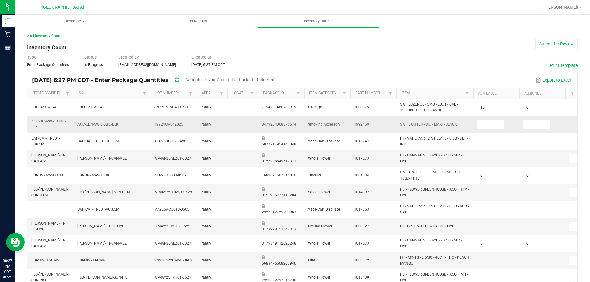
click at [476, 122] on td at bounding box center [496, 124] width 46 height 17
click at [481, 124] on input at bounding box center [490, 124] width 26 height 9
type input "0"
click at [533, 124] on input at bounding box center [536, 124] width 26 height 9
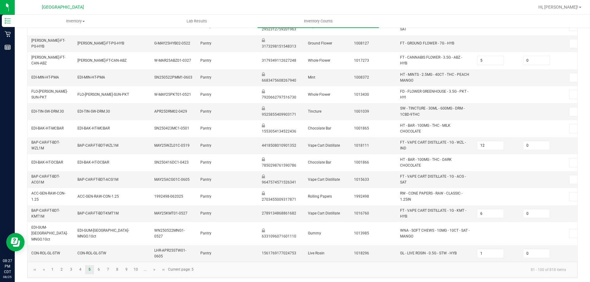
scroll to position [184, 0]
type input "0"
click at [102, 266] on link "6" at bounding box center [98, 269] width 9 height 9
type input "12"
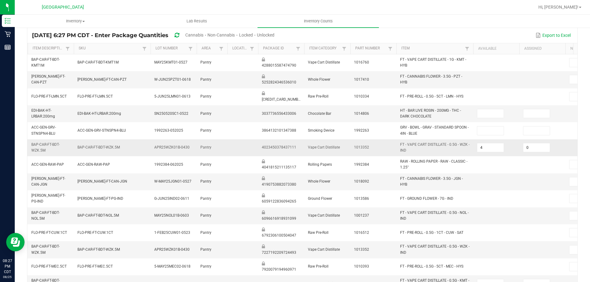
scroll to position [56, 0]
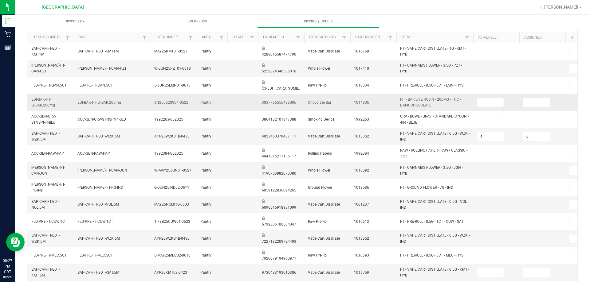
click at [486, 106] on input at bounding box center [490, 102] width 26 height 9
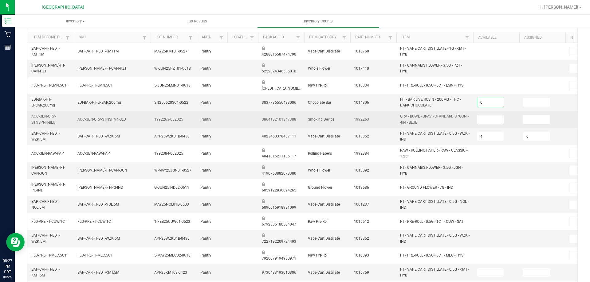
type input "0"
drag, startPoint x: 493, startPoint y: 122, endPoint x: 496, endPoint y: 118, distance: 5.0
click at [493, 122] on input at bounding box center [490, 120] width 26 height 9
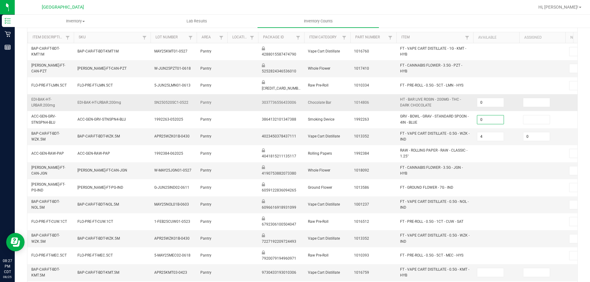
type input "0"
click at [535, 109] on td at bounding box center [542, 102] width 46 height 17
click at [535, 103] on input at bounding box center [536, 102] width 26 height 9
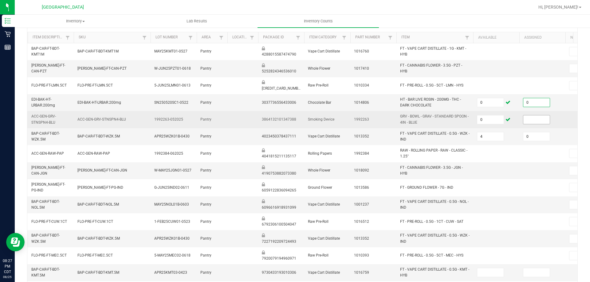
type input "0"
click at [539, 120] on input at bounding box center [536, 120] width 26 height 9
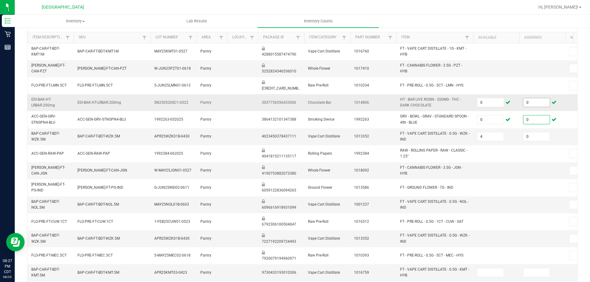
type input "0"
click at [530, 106] on input "0" at bounding box center [536, 102] width 26 height 9
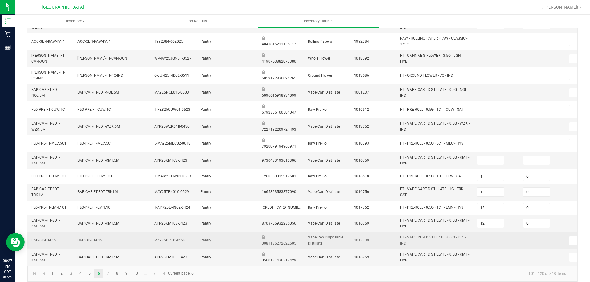
scroll to position [179, 0]
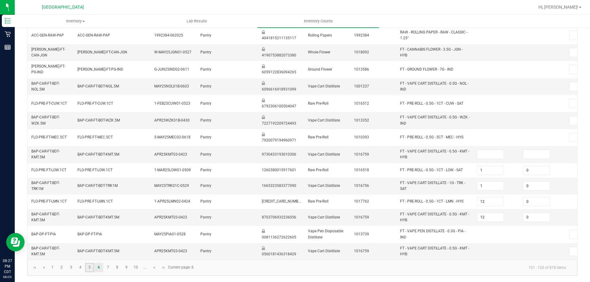
click at [91, 266] on link "5" at bounding box center [89, 267] width 9 height 9
type input "12"
type input "0"
type input "6"
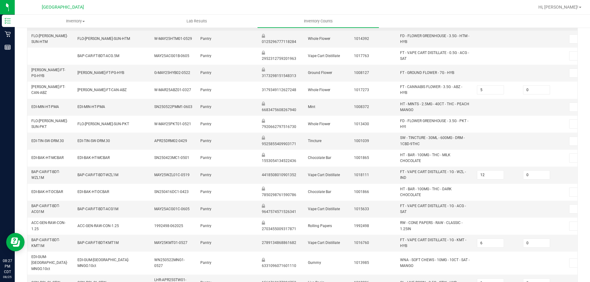
scroll to position [184, 0]
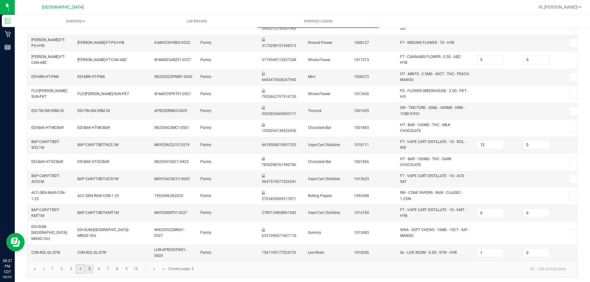
click at [83, 266] on link "4" at bounding box center [80, 269] width 9 height 9
type input "1"
type input "0"
type input "6"
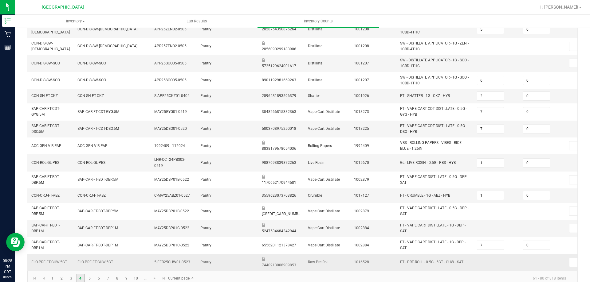
scroll to position [176, 0]
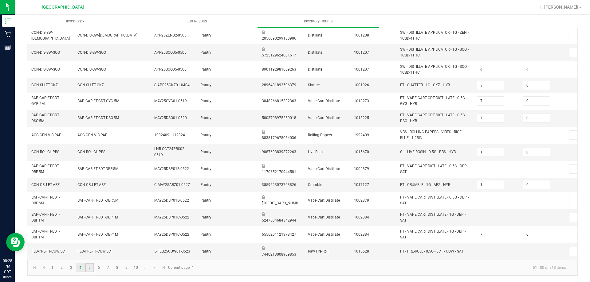
click at [91, 270] on link "5" at bounding box center [89, 267] width 9 height 9
type input "12"
type input "16"
type input "0"
type input "5"
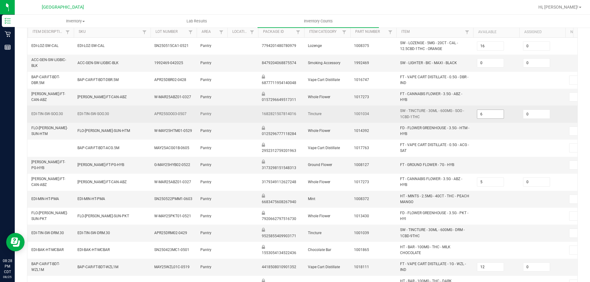
scroll to position [184, 0]
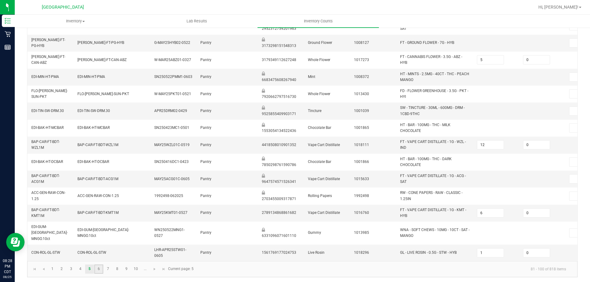
click at [100, 269] on link "6" at bounding box center [98, 269] width 9 height 9
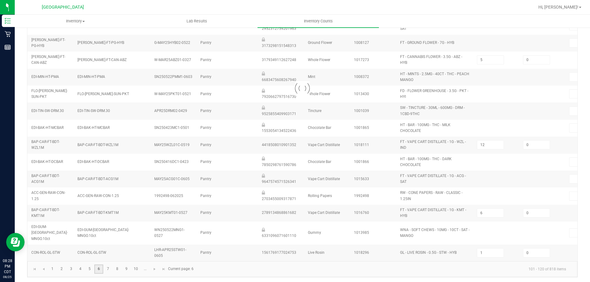
type input "0"
type input "12"
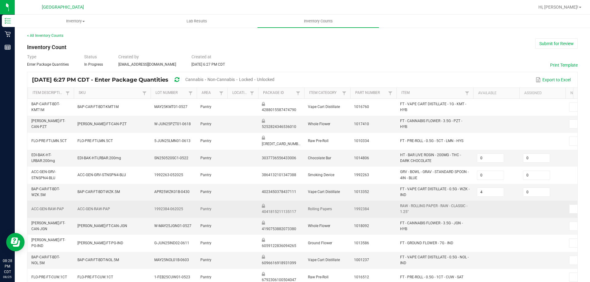
scroll to position [0, 0]
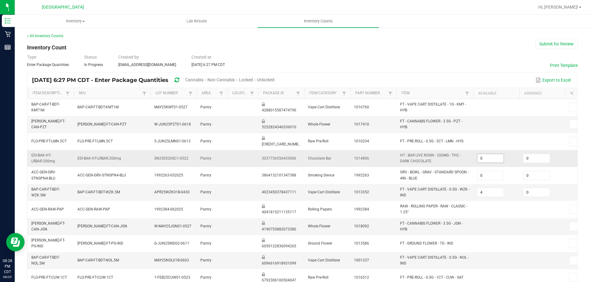
click at [502, 156] on input "0" at bounding box center [490, 158] width 26 height 9
click at [539, 160] on input "0" at bounding box center [536, 158] width 26 height 9
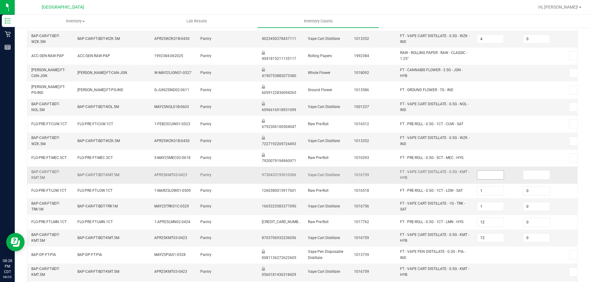
scroll to position [179, 0]
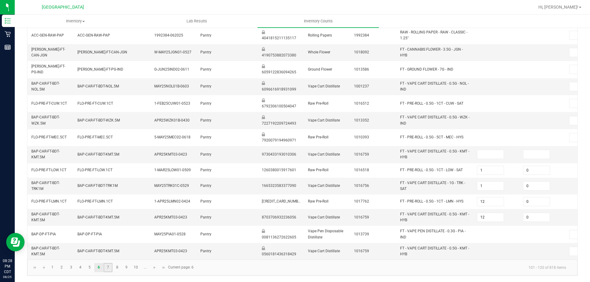
click at [110, 266] on link "7" at bounding box center [108, 267] width 9 height 9
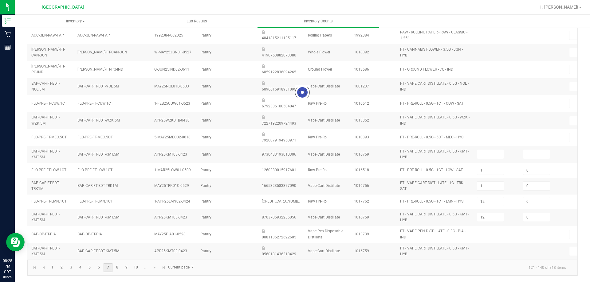
type input "11"
type input "9"
type input "0"
type input "6"
type input "3"
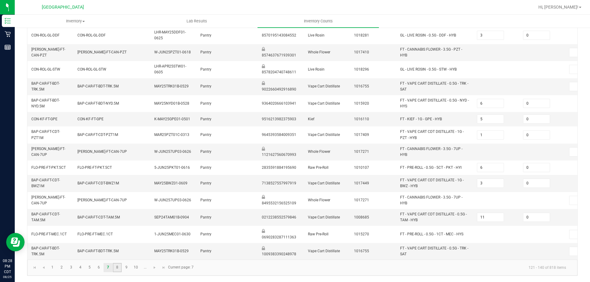
click at [118, 271] on link "8" at bounding box center [117, 267] width 9 height 9
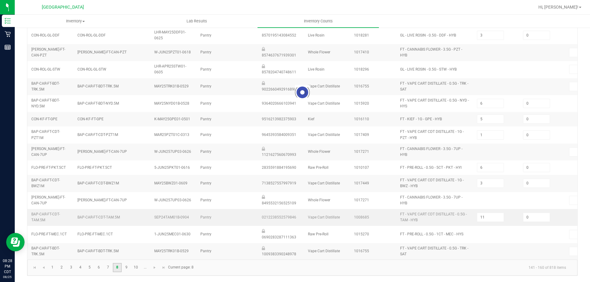
type input "3"
type input "6"
type input "5"
type input "8"
type input "12"
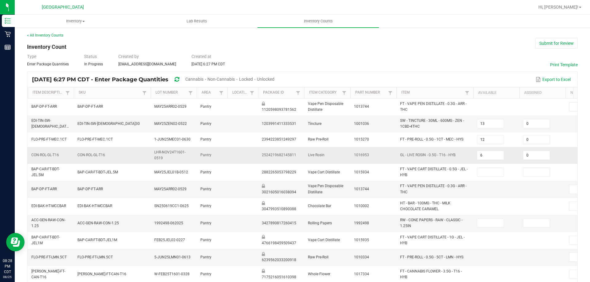
scroll to position [0, 0]
click at [478, 223] on input at bounding box center [490, 224] width 26 height 9
type input "0"
click at [530, 223] on input at bounding box center [536, 224] width 26 height 9
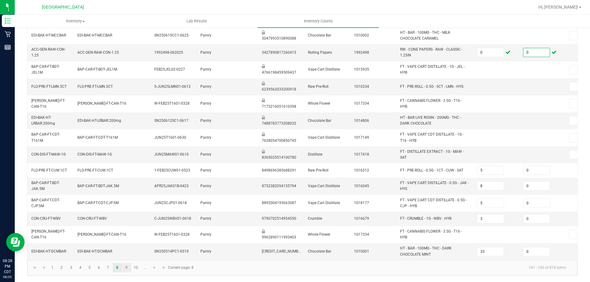
type input "0"
click at [129, 271] on link "9" at bounding box center [126, 267] width 9 height 9
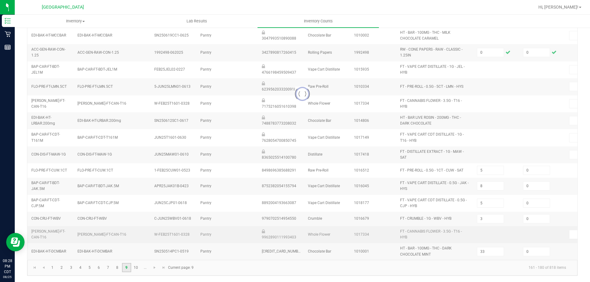
type input "14"
type input "8"
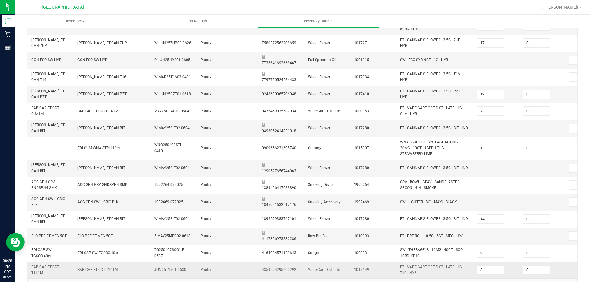
scroll to position [187, 0]
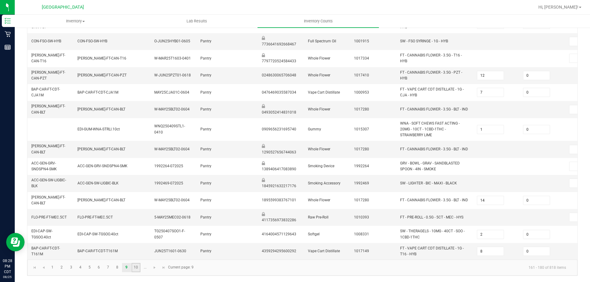
click at [134, 269] on link "10" at bounding box center [136, 267] width 9 height 9
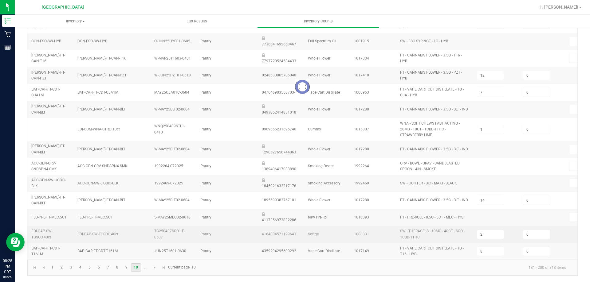
type input "7"
type input "1"
type input "8"
type input "3"
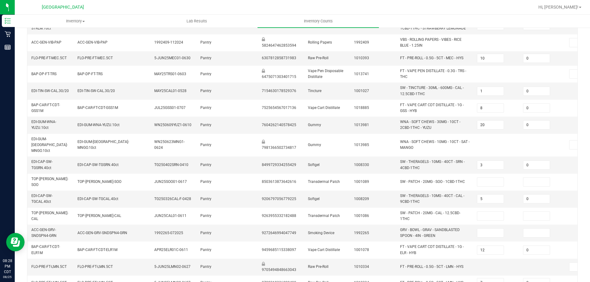
scroll to position [145, 0]
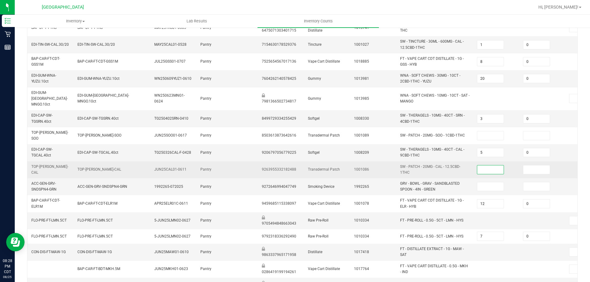
click at [488, 166] on input at bounding box center [490, 170] width 26 height 9
type input "0"
click at [525, 166] on input at bounding box center [536, 170] width 26 height 9
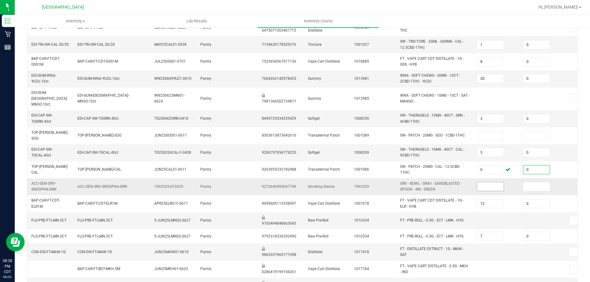
type input "0"
click at [495, 183] on input at bounding box center [490, 187] width 26 height 9
type input "0"
click at [526, 183] on input at bounding box center [536, 187] width 26 height 9
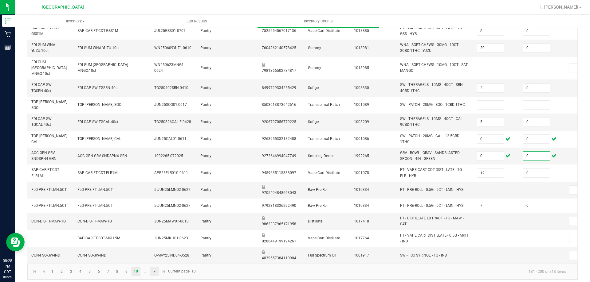
type input "0"
click at [156, 270] on span "Go to the next page" at bounding box center [154, 272] width 5 height 5
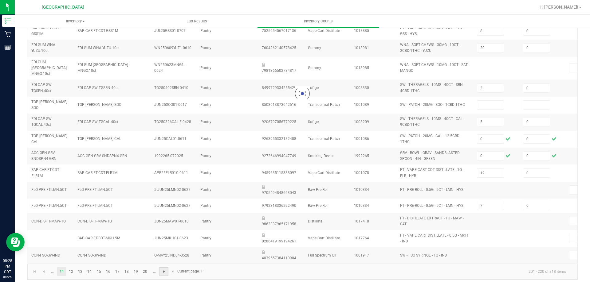
type input "4"
type input "9"
type input "8"
type input "6"
type input "3"
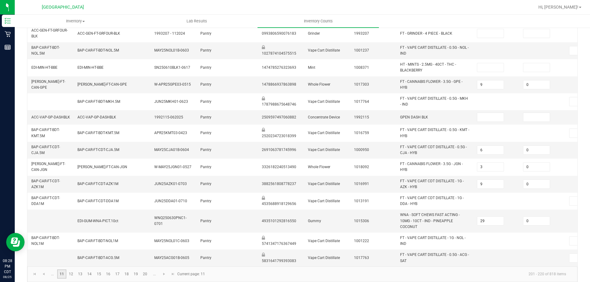
click at [62, 279] on link "11" at bounding box center [61, 274] width 9 height 9
click at [73, 277] on link "12" at bounding box center [71, 274] width 9 height 9
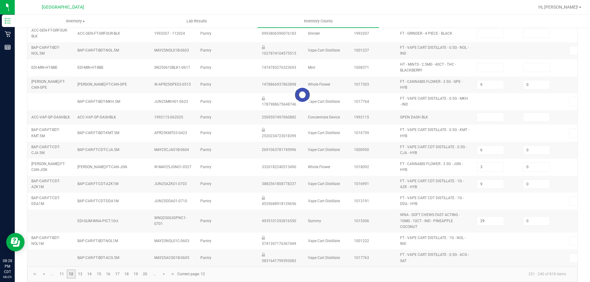
type input "15"
type input "12"
type input "0"
type input "4"
type input "0"
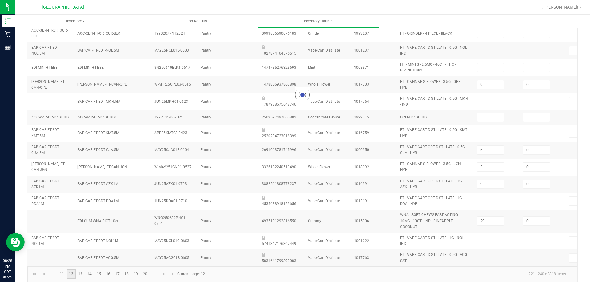
type input "7"
type input "9"
type input "1"
type input "0"
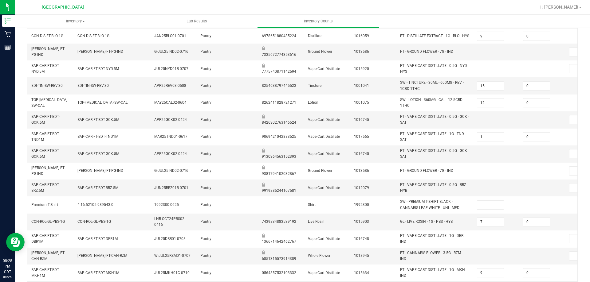
scroll to position [184, 0]
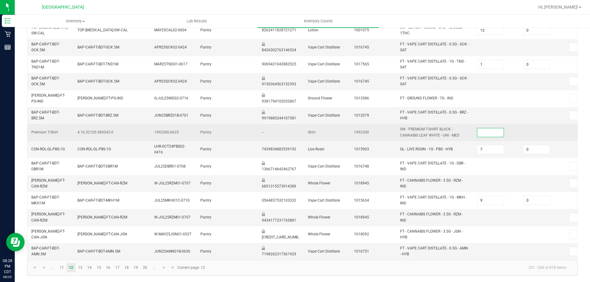
click at [488, 132] on input at bounding box center [490, 132] width 26 height 9
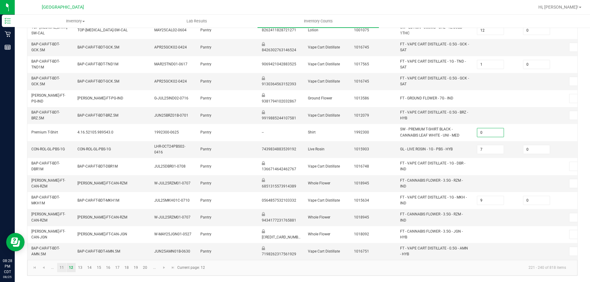
type input "0"
click at [63, 270] on link "11" at bounding box center [61, 267] width 9 height 9
type input "4"
type input "6"
type input "2"
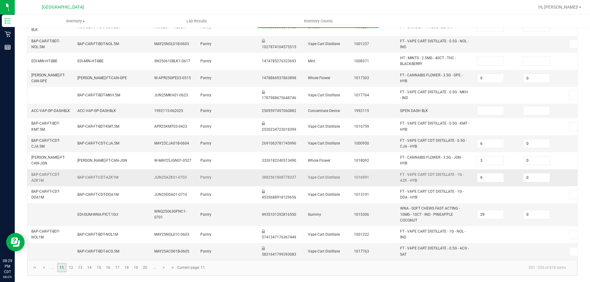
scroll to position [30, 0]
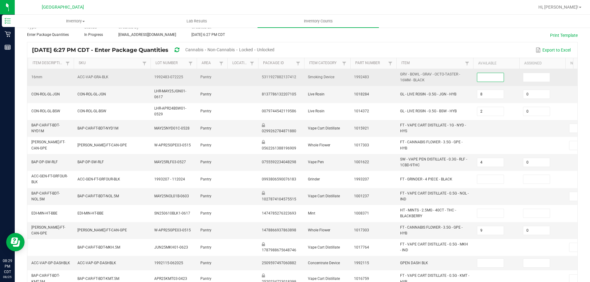
click at [484, 80] on input at bounding box center [490, 77] width 26 height 9
type input "0"
click at [533, 79] on input at bounding box center [536, 77] width 26 height 9
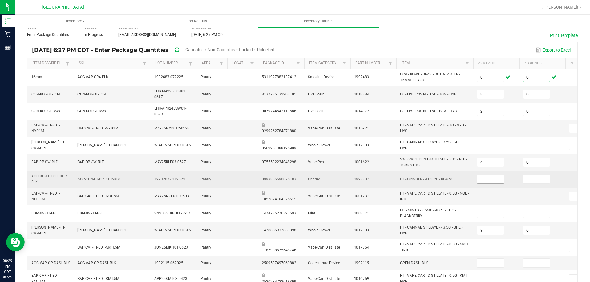
type input "0"
click at [499, 179] on input at bounding box center [490, 179] width 26 height 9
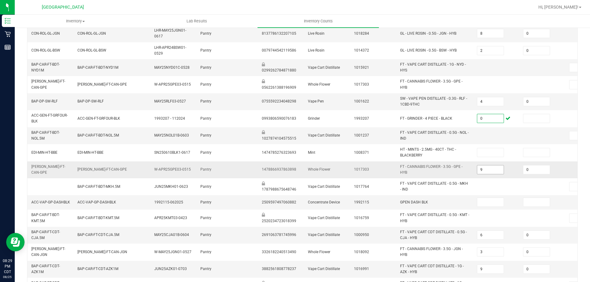
scroll to position [92, 0]
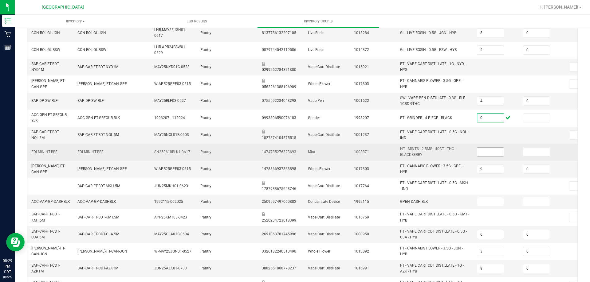
type input "0"
click at [494, 153] on input at bounding box center [490, 152] width 26 height 9
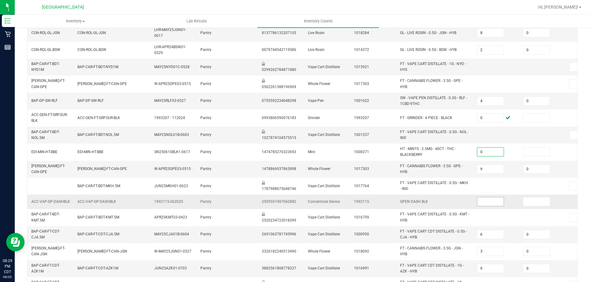
type input "0"
click at [496, 200] on input at bounding box center [490, 202] width 26 height 9
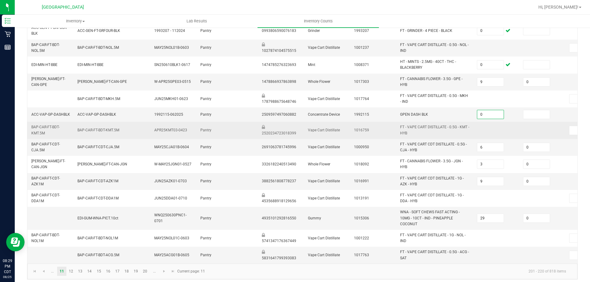
scroll to position [184, 0]
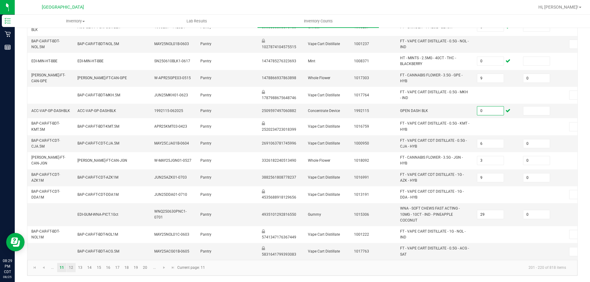
type input "0"
click at [74, 273] on link "12" at bounding box center [71, 267] width 9 height 9
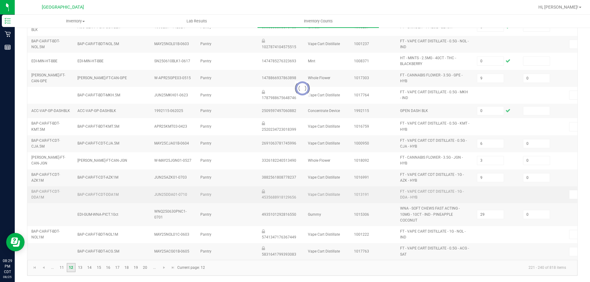
type input "15"
type input "12"
type input "0"
type input "4"
type input "7"
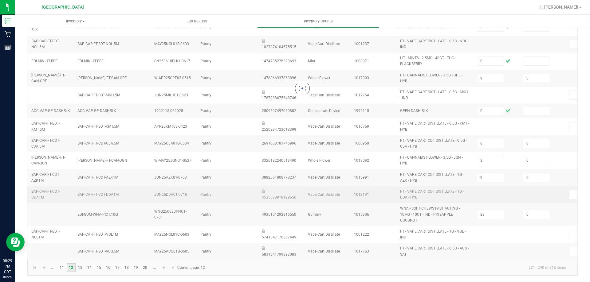
type input "9"
type input "1"
type input "0"
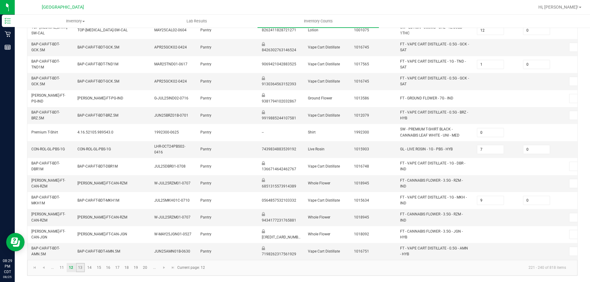
click at [81, 267] on link "13" at bounding box center [80, 267] width 9 height 9
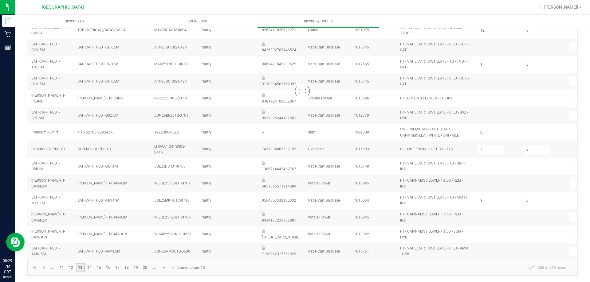
type input "4"
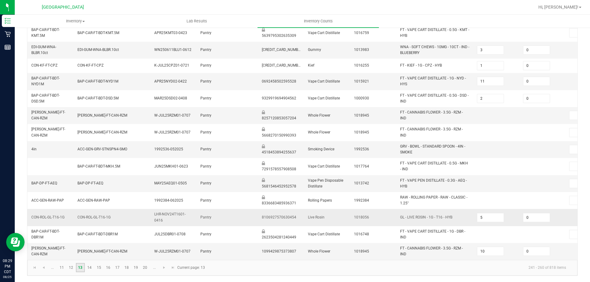
scroll to position [28, 0]
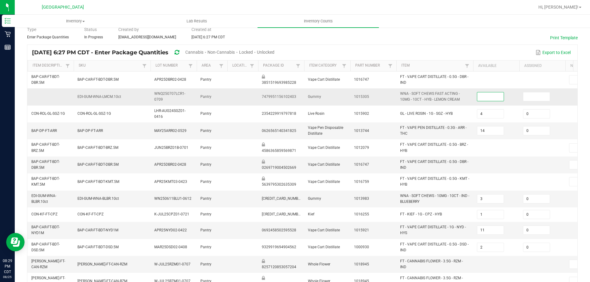
click at [492, 101] on input at bounding box center [490, 97] width 26 height 9
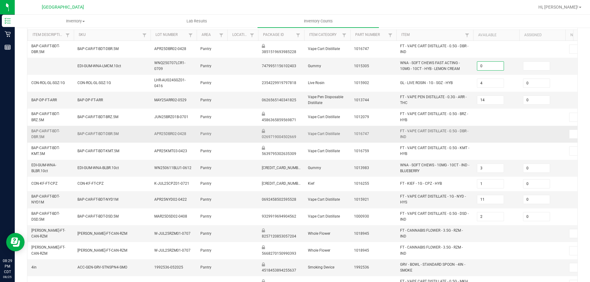
scroll to position [181, 0]
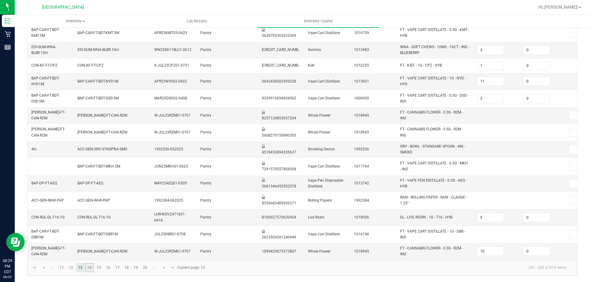
click at [92, 268] on link "14" at bounding box center [89, 267] width 9 height 9
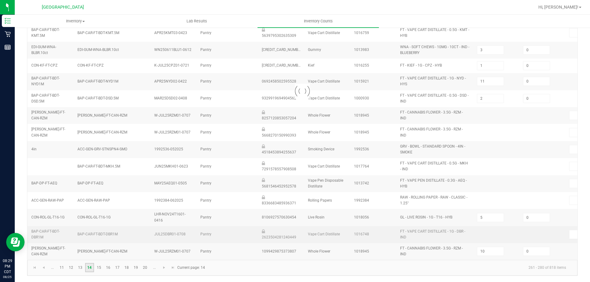
type input "11"
type input "0"
type input "8"
type input "6"
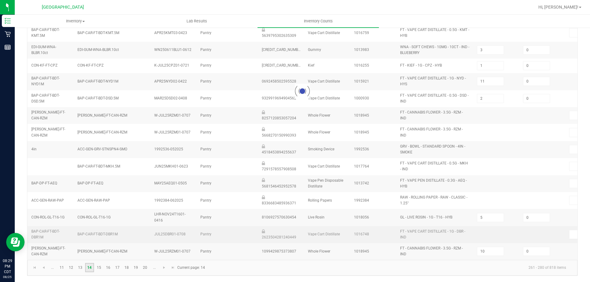
type input "9"
type input "5"
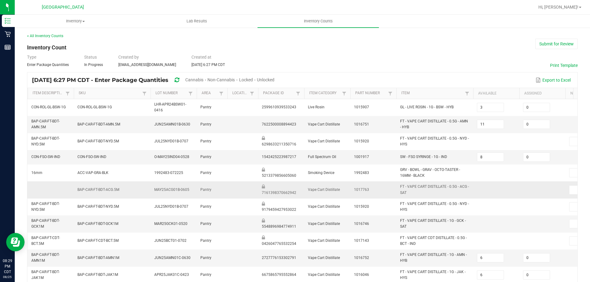
scroll to position [176, 0]
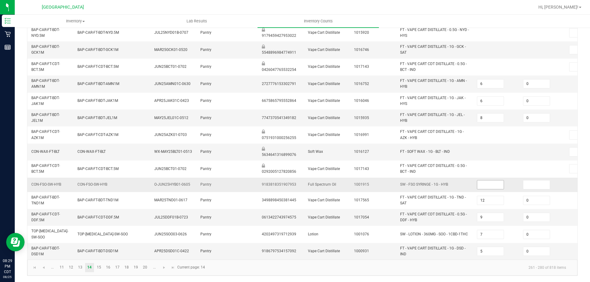
click at [495, 181] on input at bounding box center [490, 185] width 26 height 9
type input "0"
click at [102, 266] on link "15" at bounding box center [98, 267] width 9 height 9
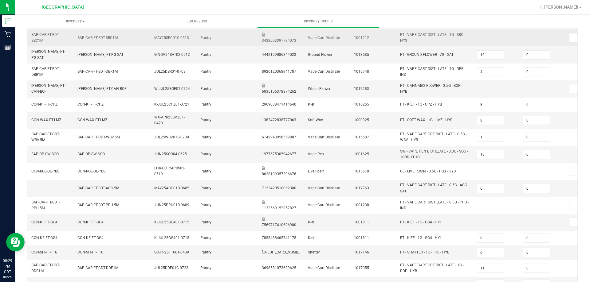
scroll to position [166, 0]
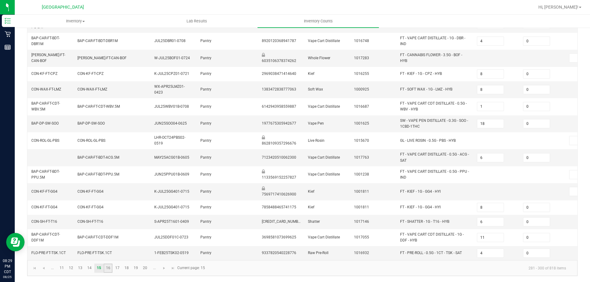
click at [111, 264] on link "16" at bounding box center [108, 268] width 9 height 9
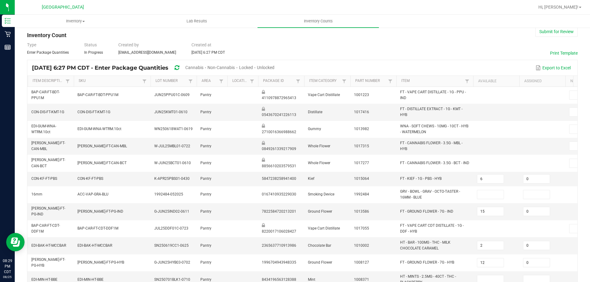
scroll to position [135, 0]
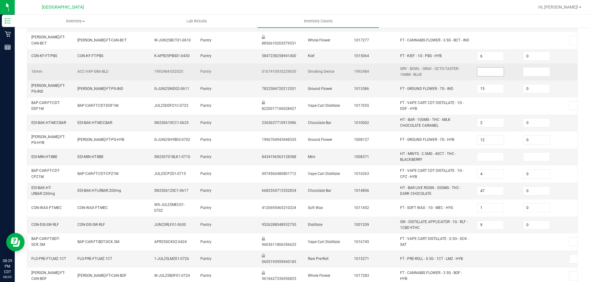
click at [478, 72] on input at bounding box center [490, 72] width 26 height 9
click at [525, 71] on input at bounding box center [536, 72] width 26 height 9
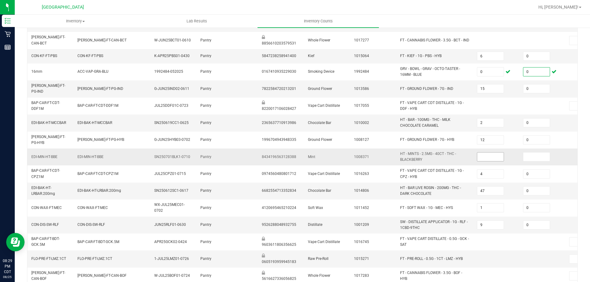
click at [490, 153] on input at bounding box center [490, 157] width 26 height 9
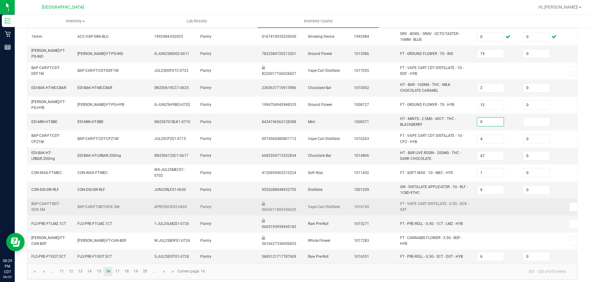
scroll to position [171, 0]
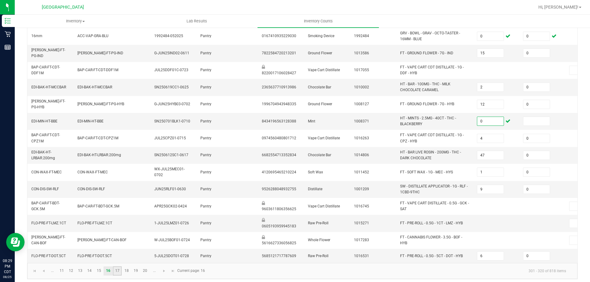
click at [118, 267] on link "17" at bounding box center [117, 271] width 9 height 9
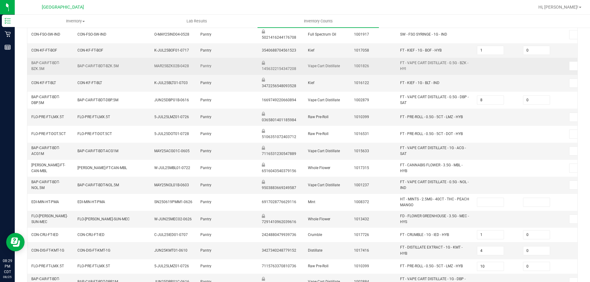
scroll to position [140, 0]
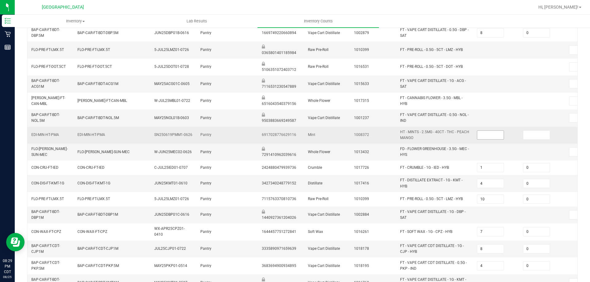
click at [496, 135] on input at bounding box center [490, 135] width 26 height 9
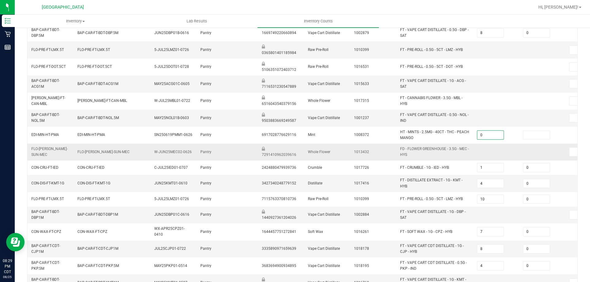
scroll to position [174, 0]
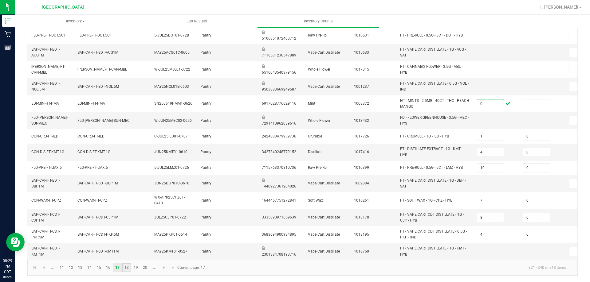
click at [127, 265] on link "18" at bounding box center [126, 267] width 9 height 9
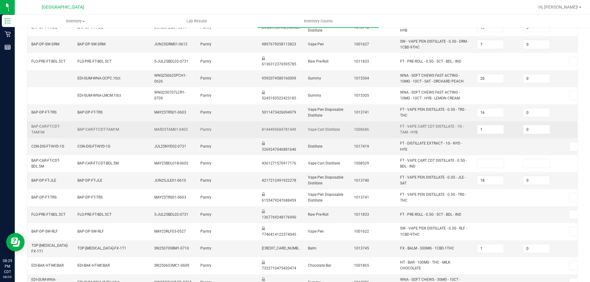
scroll to position [181, 0]
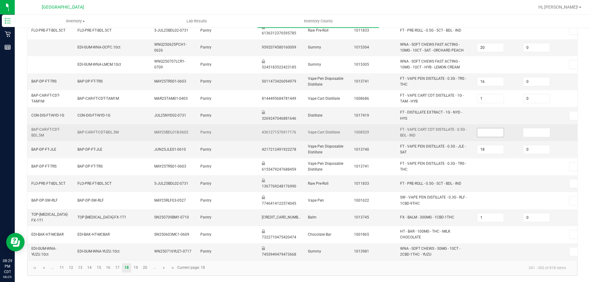
click at [488, 132] on input at bounding box center [490, 132] width 26 height 9
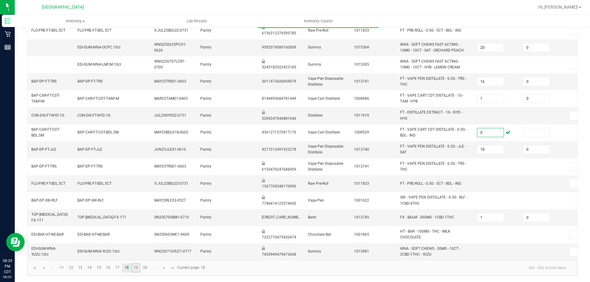
click at [139, 270] on link "19" at bounding box center [136, 268] width 9 height 9
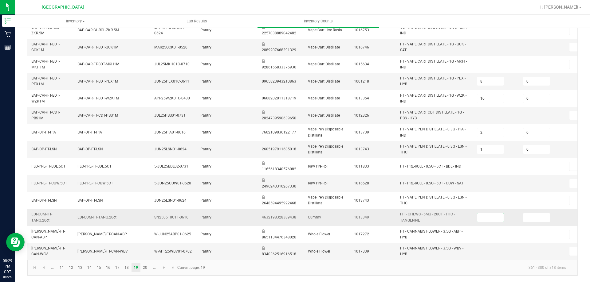
click at [497, 214] on input at bounding box center [490, 218] width 26 height 9
click at [149, 269] on link "20" at bounding box center [145, 267] width 9 height 9
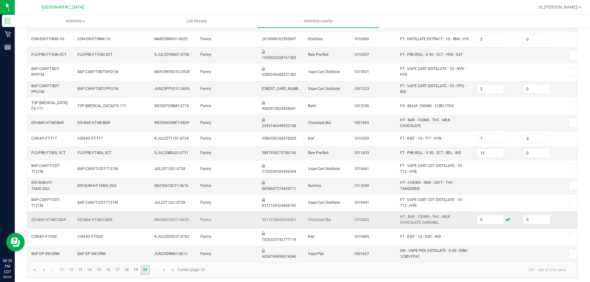
scroll to position [174, 0]
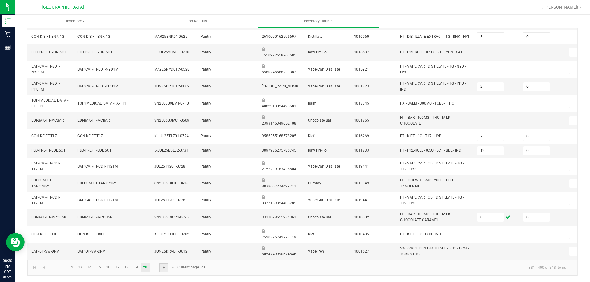
click at [163, 267] on span "Go to the next page" at bounding box center [164, 268] width 5 height 5
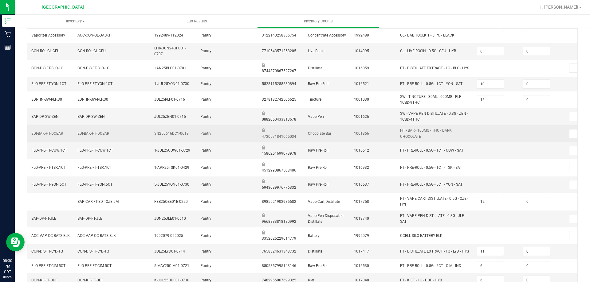
scroll to position [171, 0]
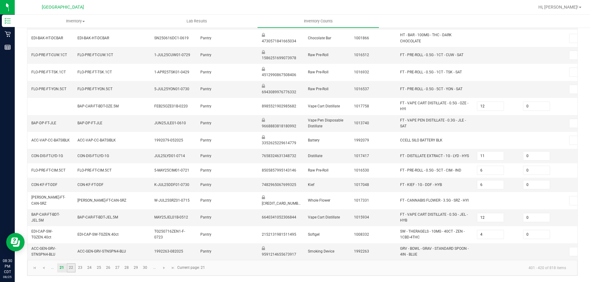
click at [72, 269] on link "22" at bounding box center [71, 268] width 9 height 9
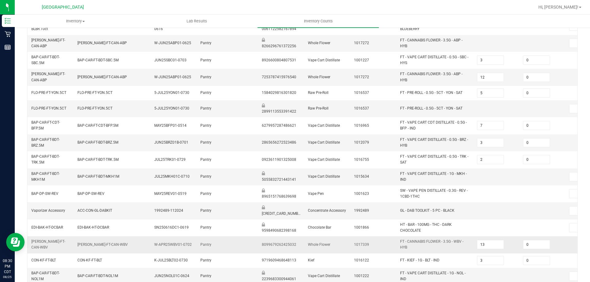
scroll to position [176, 0]
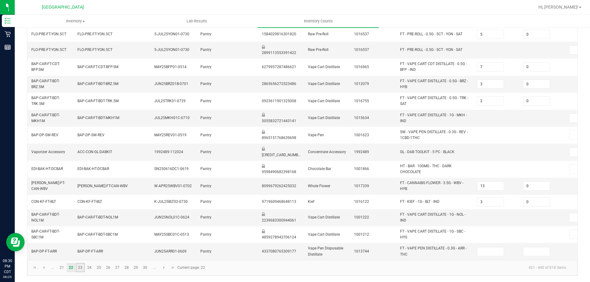
click at [79, 270] on link "23" at bounding box center [80, 267] width 9 height 9
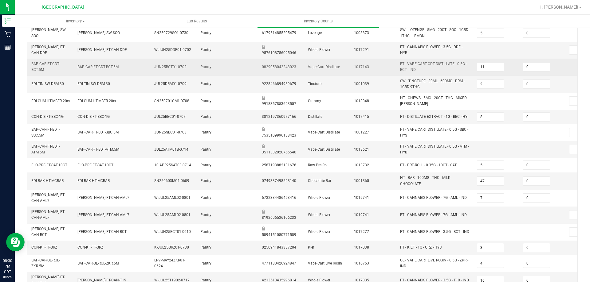
scroll to position [171, 0]
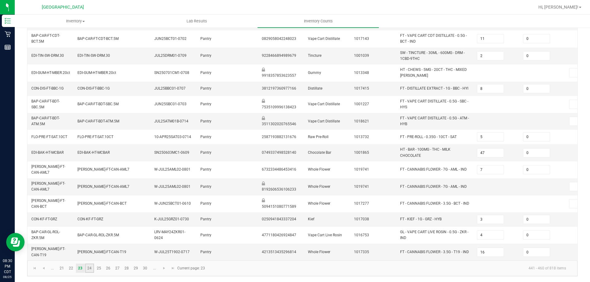
click at [92, 268] on link "24" at bounding box center [89, 268] width 9 height 9
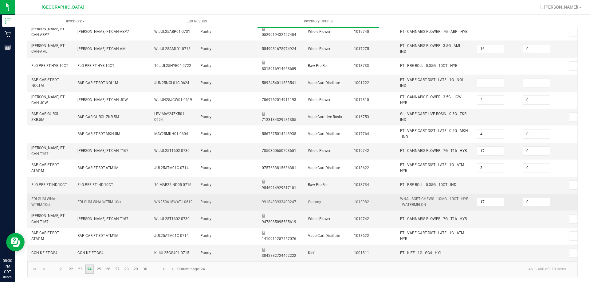
scroll to position [176, 0]
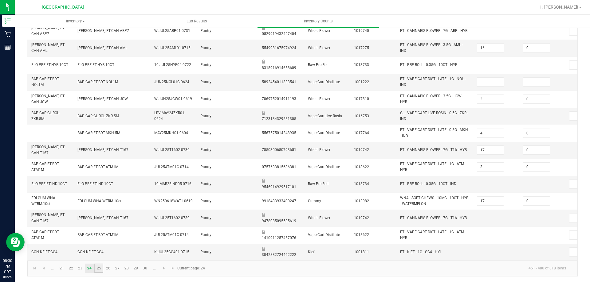
click at [101, 267] on link "25" at bounding box center [98, 268] width 9 height 9
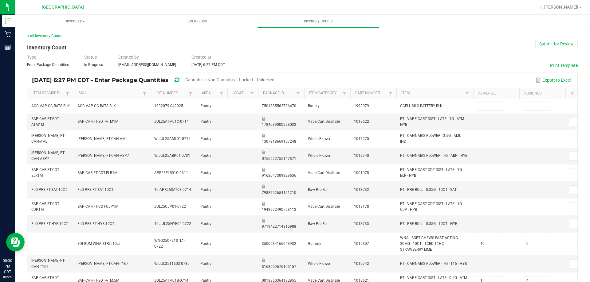
scroll to position [154, 0]
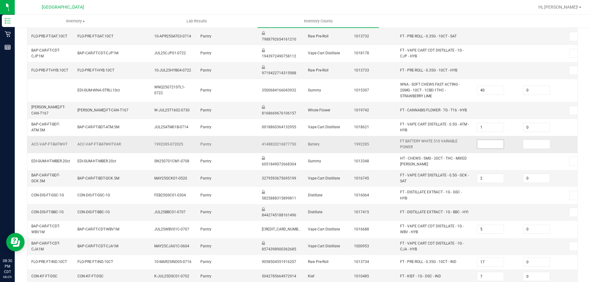
click at [498, 144] on input at bounding box center [490, 144] width 26 height 9
click at [534, 147] on input at bounding box center [536, 144] width 26 height 9
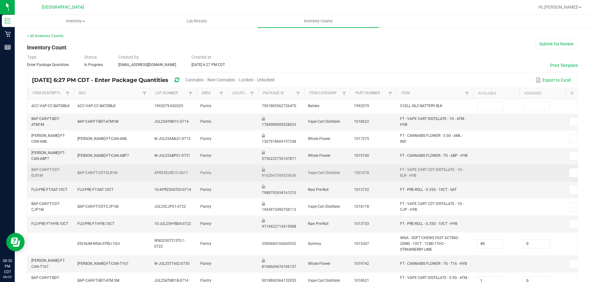
scroll to position [182, 0]
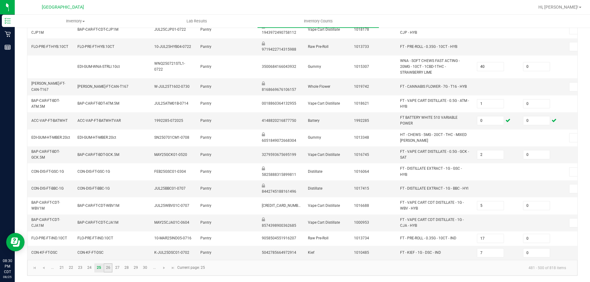
click at [107, 268] on link "26" at bounding box center [108, 268] width 9 height 9
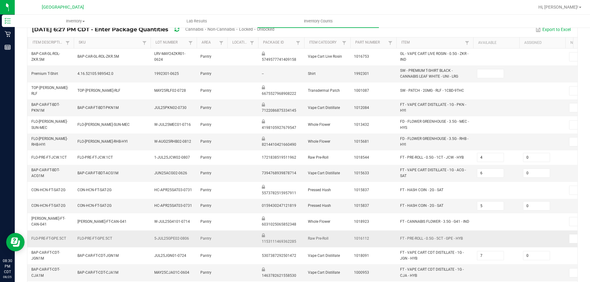
scroll to position [0, 0]
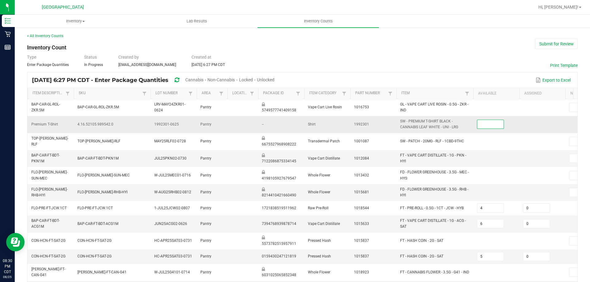
click at [481, 127] on input at bounding box center [490, 124] width 26 height 9
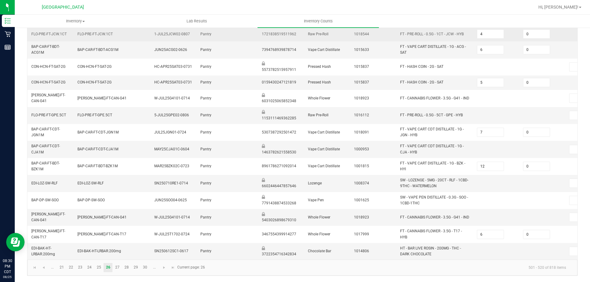
scroll to position [179, 0]
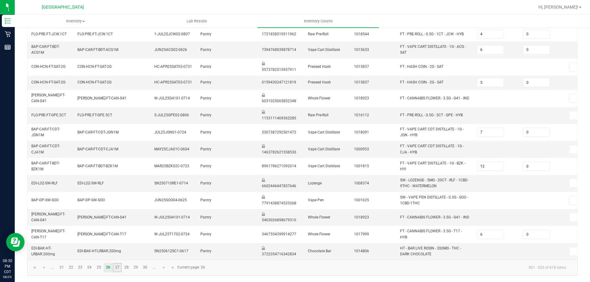
click at [117, 271] on link "27" at bounding box center [117, 267] width 9 height 9
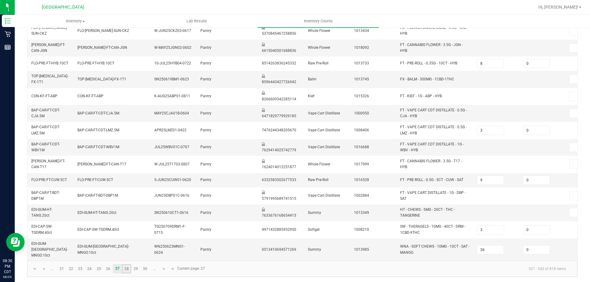
click at [127, 268] on link "28" at bounding box center [126, 269] width 9 height 9
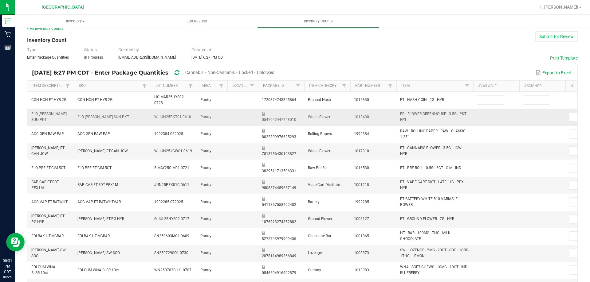
scroll to position [0, 0]
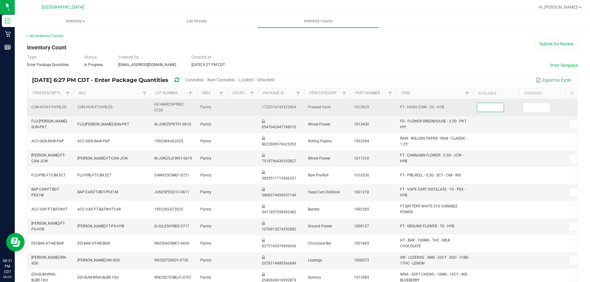
click at [489, 107] on input at bounding box center [490, 107] width 26 height 9
click at [523, 106] on input at bounding box center [536, 107] width 26 height 9
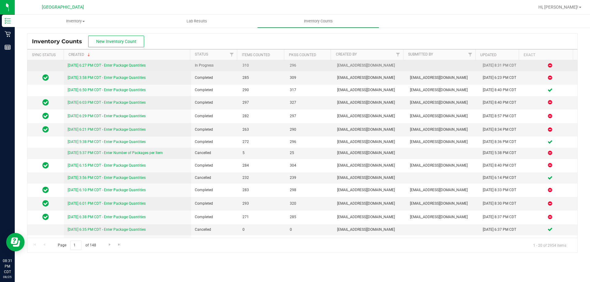
click at [134, 65] on link "[DATE] 6:27 PM CDT - Enter Package Quantities" at bounding box center [107, 65] width 78 height 4
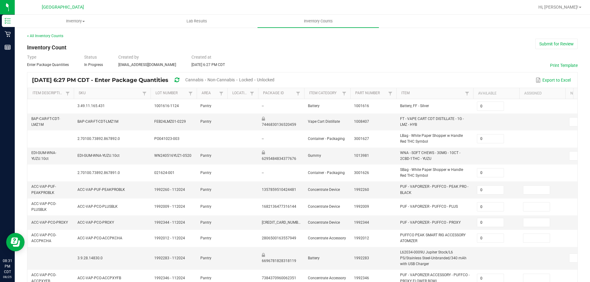
click at [203, 80] on span "Cannabis" at bounding box center [194, 79] width 18 height 5
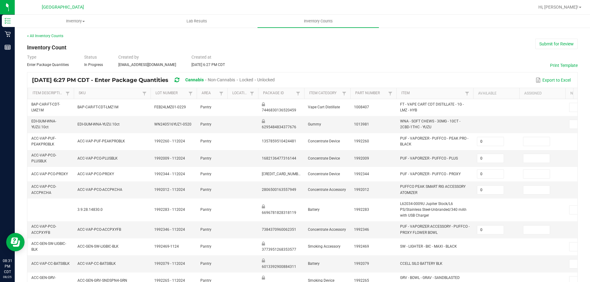
click at [275, 80] on span "Unlocked" at bounding box center [266, 79] width 18 height 5
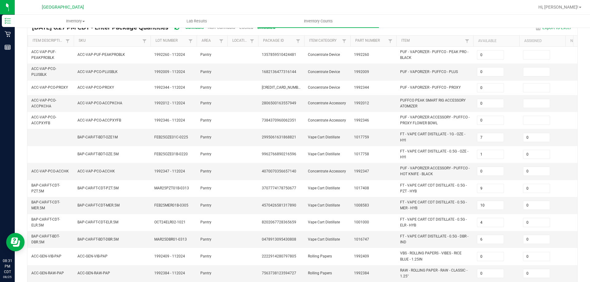
scroll to position [176, 0]
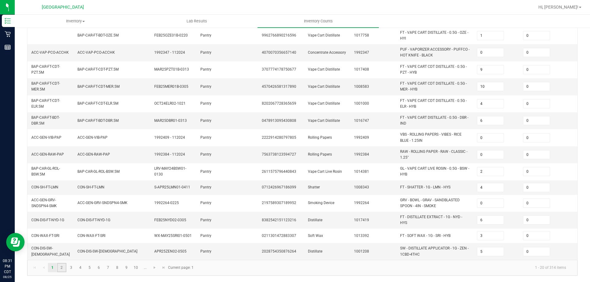
click at [63, 269] on link "2" at bounding box center [61, 267] width 9 height 9
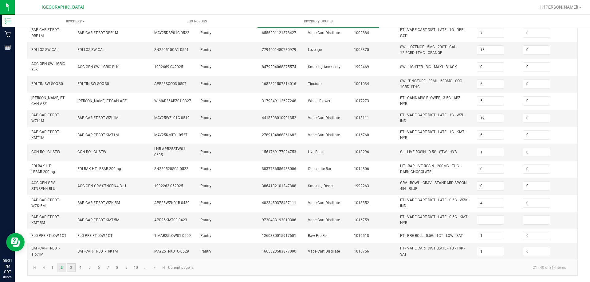
click at [74, 268] on link "3" at bounding box center [71, 267] width 9 height 9
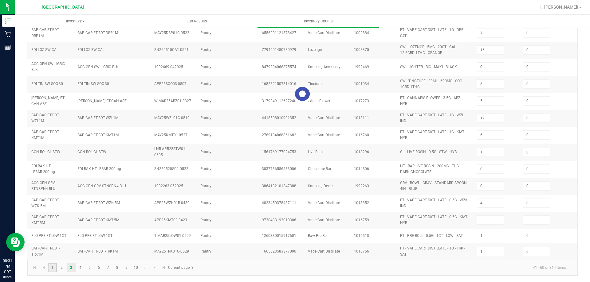
click at [53, 270] on link "1" at bounding box center [52, 267] width 9 height 9
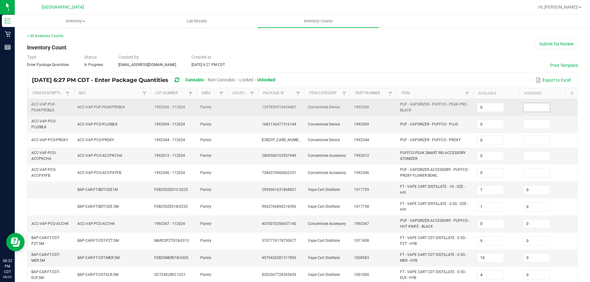
click at [535, 108] on input at bounding box center [536, 107] width 26 height 9
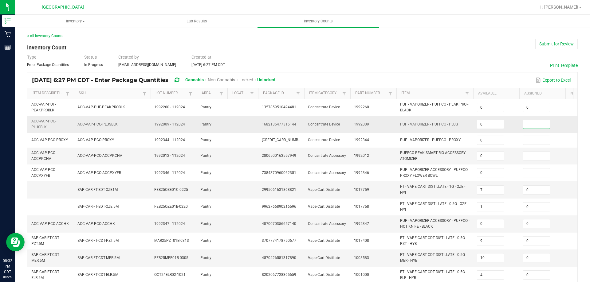
click at [532, 122] on input at bounding box center [536, 124] width 26 height 9
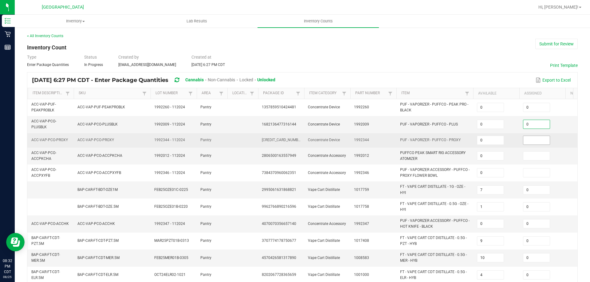
click at [540, 143] on input at bounding box center [536, 140] width 26 height 9
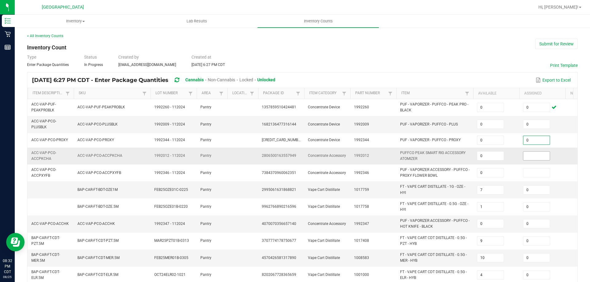
click at [543, 160] on input at bounding box center [536, 156] width 26 height 9
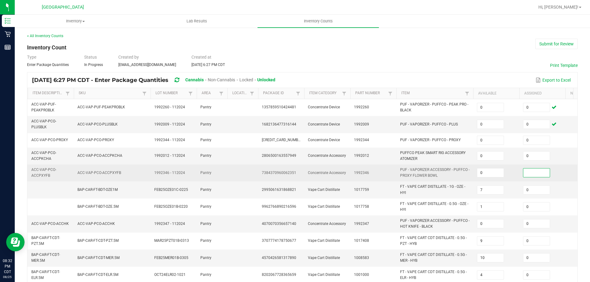
click at [541, 173] on input at bounding box center [536, 173] width 26 height 9
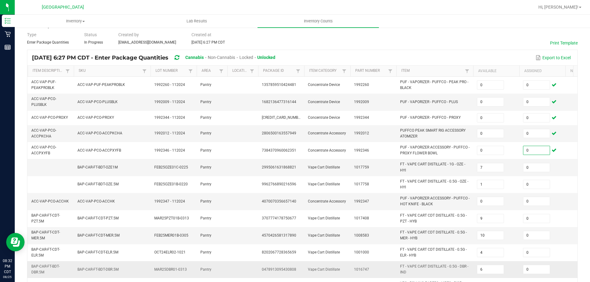
scroll to position [176, 0]
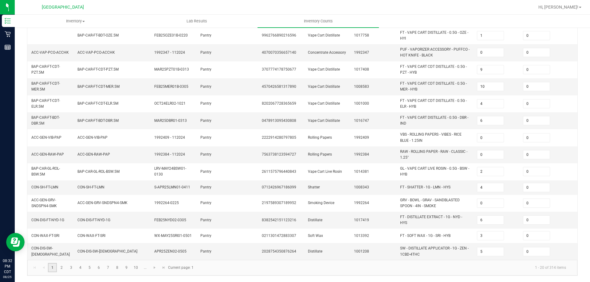
click at [57, 269] on link "1" at bounding box center [52, 267] width 9 height 9
click at [60, 269] on link "2" at bounding box center [61, 267] width 9 height 9
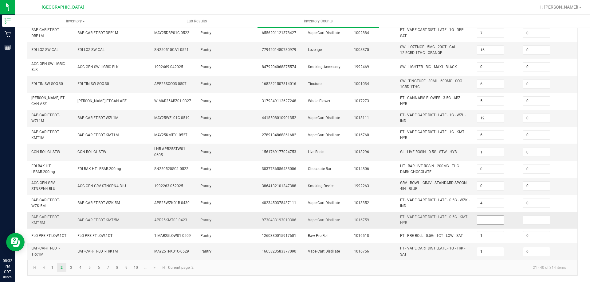
click at [494, 216] on input at bounding box center [490, 220] width 26 height 9
click at [536, 216] on input at bounding box center [536, 220] width 26 height 9
click at [70, 266] on link "3" at bounding box center [71, 267] width 9 height 9
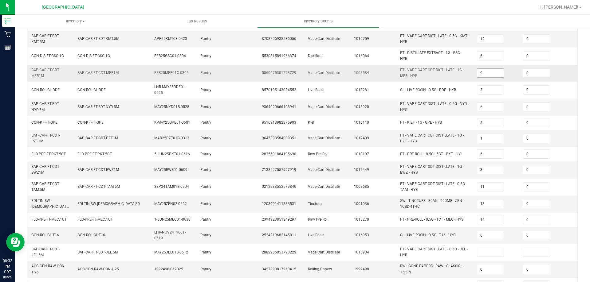
scroll to position [123, 0]
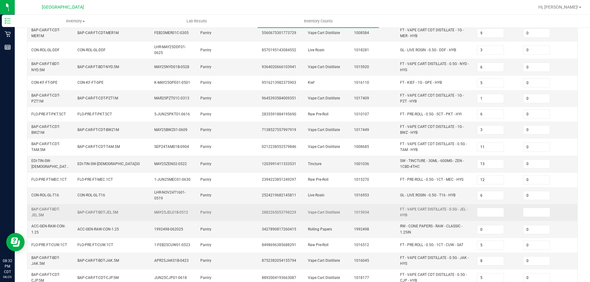
click at [493, 217] on td at bounding box center [496, 212] width 46 height 17
click at [495, 213] on input at bounding box center [490, 212] width 26 height 9
click at [525, 209] on input at bounding box center [536, 212] width 26 height 9
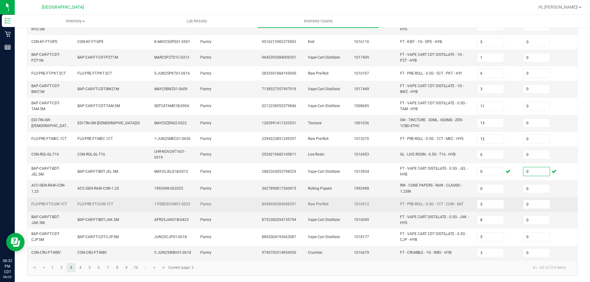
scroll to position [168, 0]
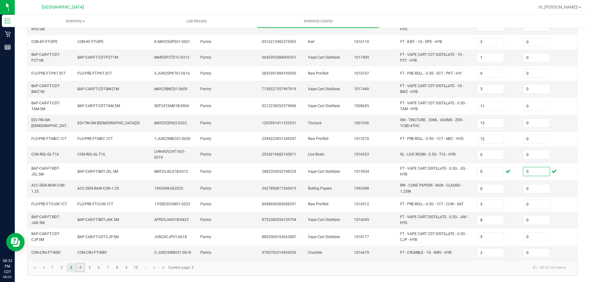
click at [80, 267] on link "4" at bounding box center [80, 267] width 9 height 9
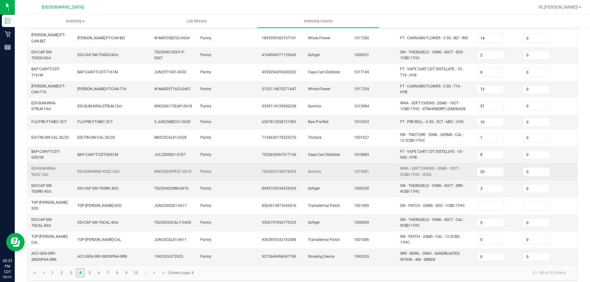
scroll to position [182, 0]
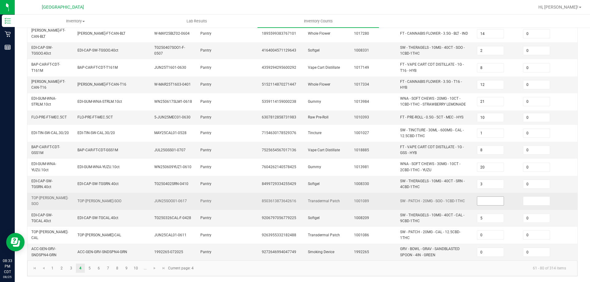
click at [494, 201] on input at bounding box center [490, 201] width 26 height 9
click at [527, 197] on input at bounding box center [536, 201] width 26 height 9
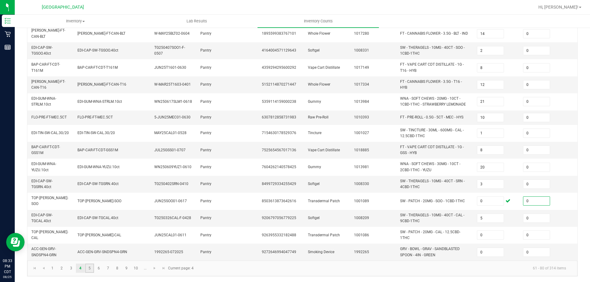
click at [85, 266] on link "5" at bounding box center [89, 268] width 9 height 9
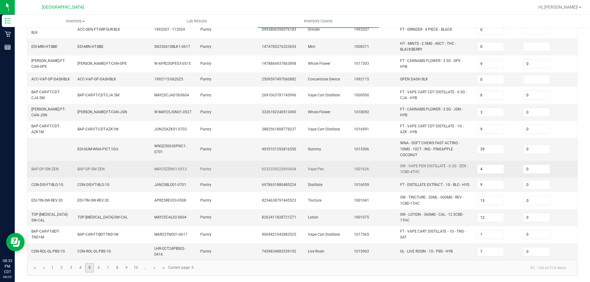
scroll to position [185, 0]
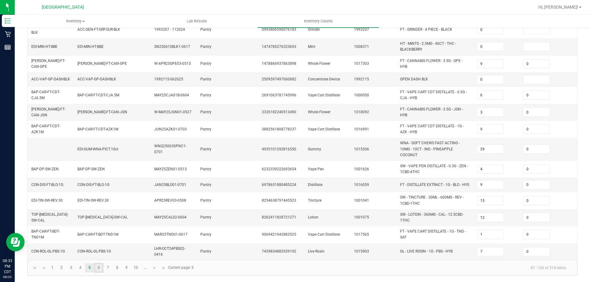
click at [98, 271] on link "6" at bounding box center [98, 268] width 9 height 9
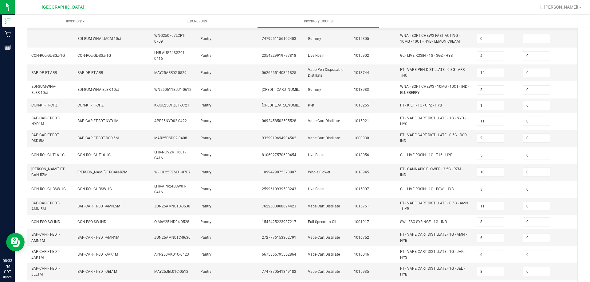
scroll to position [20, 0]
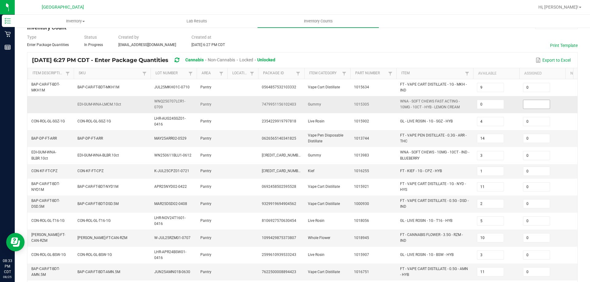
click at [535, 108] on input at bounding box center [536, 104] width 26 height 9
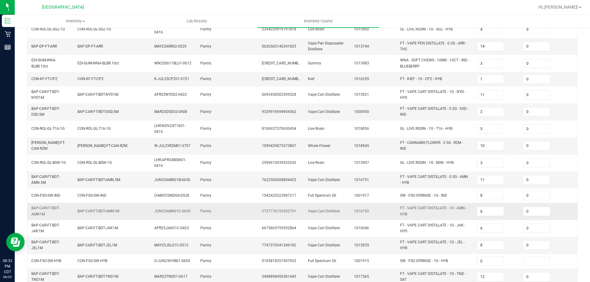
scroll to position [174, 0]
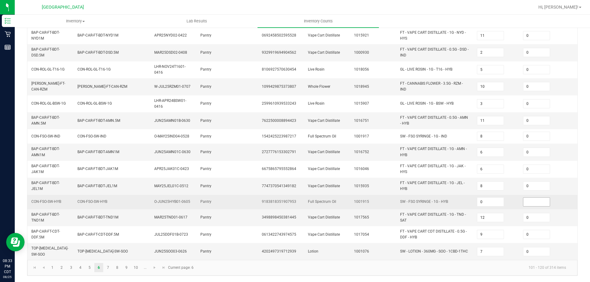
click at [545, 201] on input at bounding box center [536, 202] width 26 height 9
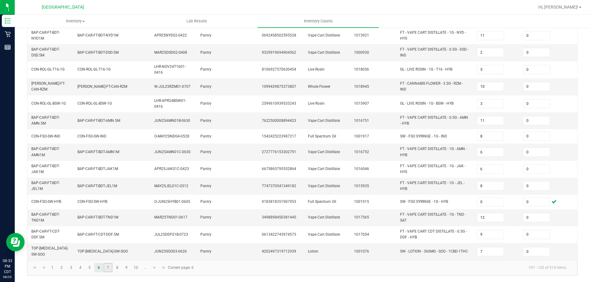
click at [107, 269] on link "7" at bounding box center [108, 267] width 9 height 9
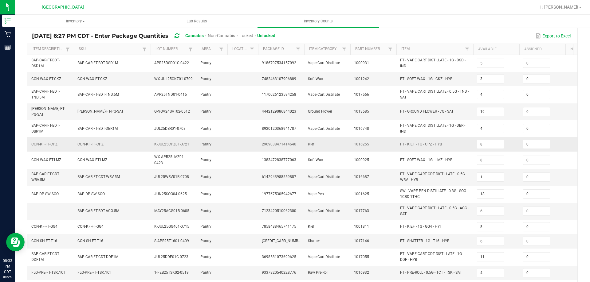
scroll to position [158, 0]
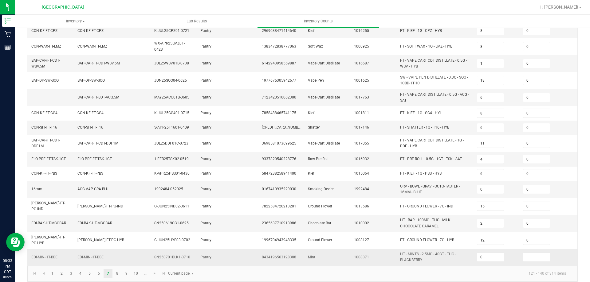
click at [546, 253] on td at bounding box center [542, 257] width 46 height 17
click at [544, 253] on input at bounding box center [536, 257] width 26 height 9
click at [117, 270] on link "8" at bounding box center [117, 273] width 9 height 9
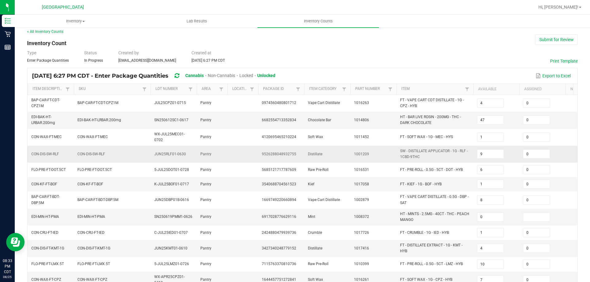
scroll to position [168, 0]
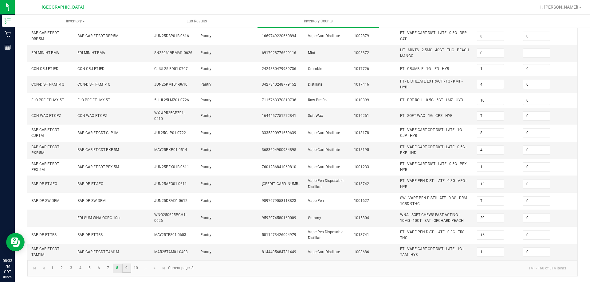
click at [128, 268] on link "9" at bounding box center [126, 268] width 9 height 9
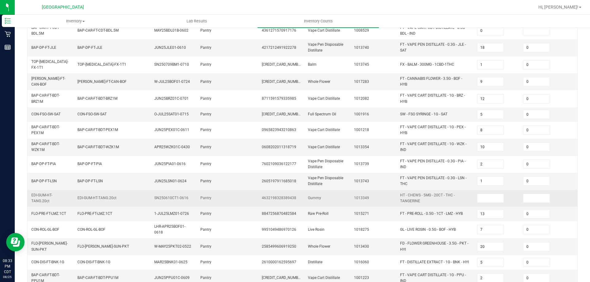
scroll to position [74, 0]
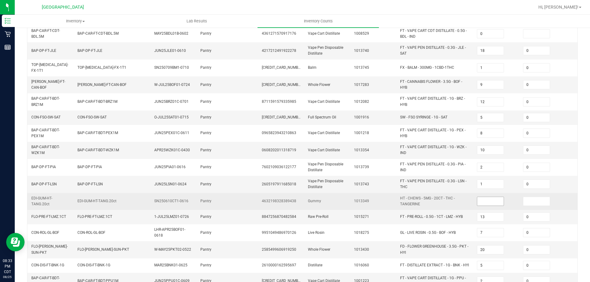
click at [491, 199] on input at bounding box center [490, 201] width 26 height 9
click at [526, 197] on input at bounding box center [536, 201] width 26 height 9
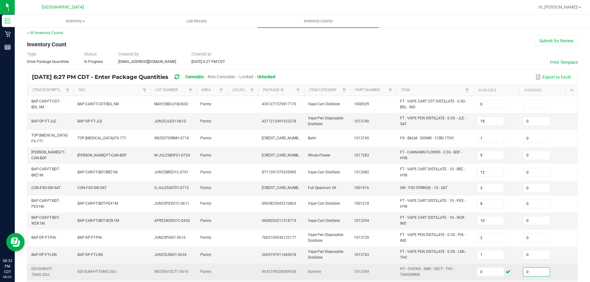
scroll to position [0, 0]
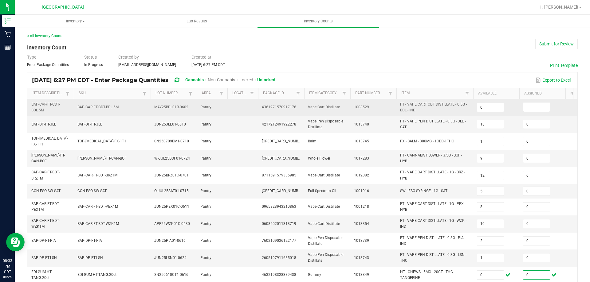
click at [532, 110] on input at bounding box center [536, 107] width 26 height 9
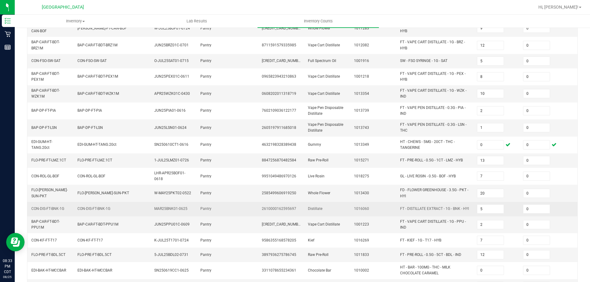
scroll to position [166, 0]
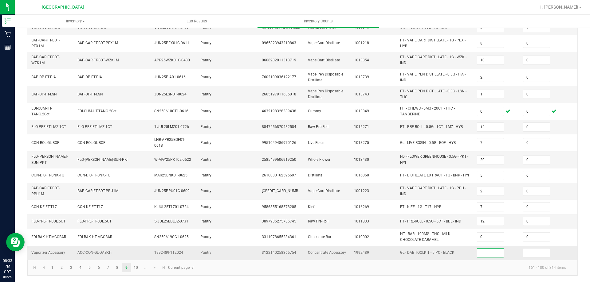
click at [492, 250] on input at bounding box center [490, 253] width 26 height 9
click at [537, 249] on input at bounding box center [536, 253] width 26 height 9
click at [137, 266] on link "10" at bounding box center [136, 267] width 9 height 9
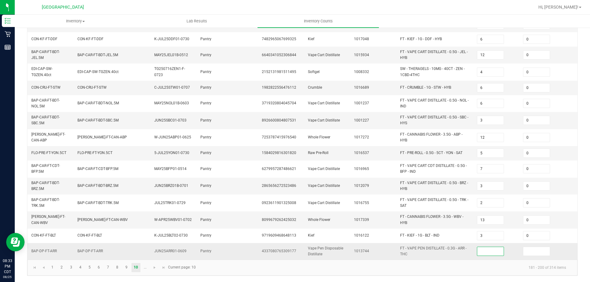
click at [494, 247] on input at bounding box center [490, 251] width 26 height 9
click at [536, 252] on td at bounding box center [542, 251] width 46 height 17
click at [157, 266] on link at bounding box center [154, 267] width 9 height 9
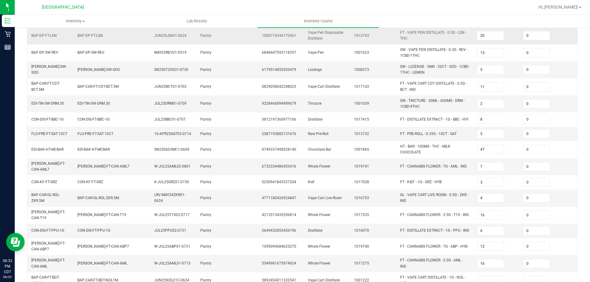
scroll to position [163, 0]
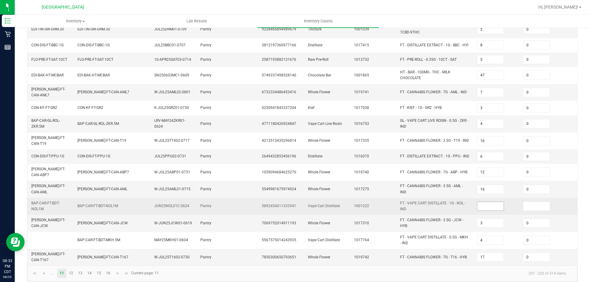
click at [483, 202] on input at bounding box center [490, 206] width 26 height 9
click at [544, 202] on input at bounding box center [536, 206] width 26 height 9
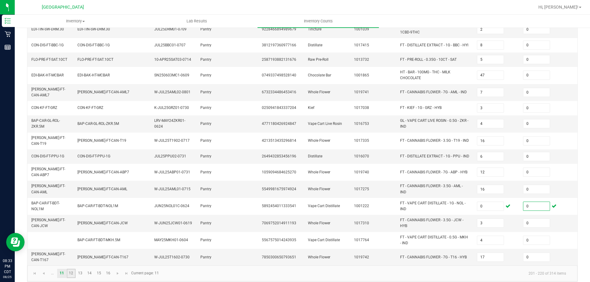
click at [70, 269] on link "12" at bounding box center [71, 273] width 9 height 9
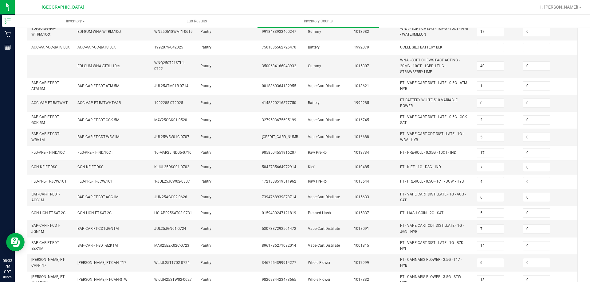
scroll to position [0, 0]
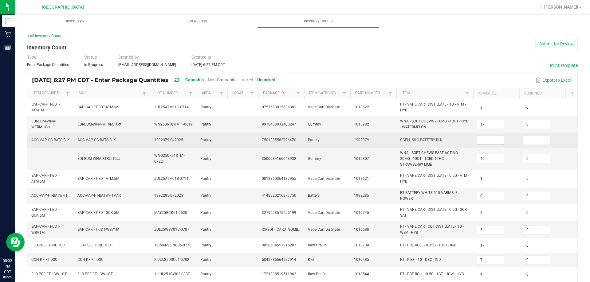
click at [498, 139] on input at bounding box center [490, 140] width 26 height 9
click at [527, 139] on input at bounding box center [536, 140] width 26 height 9
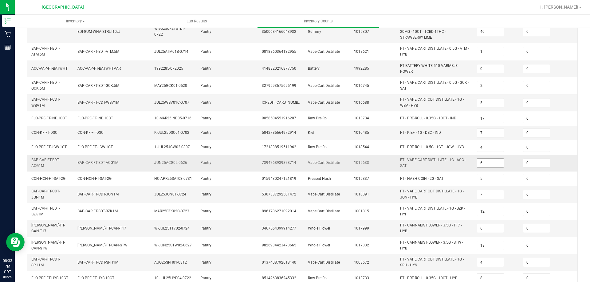
scroll to position [174, 0]
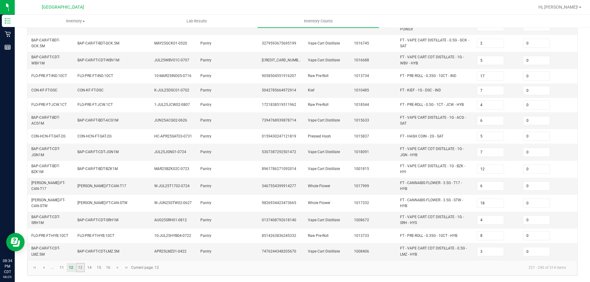
click at [79, 270] on link "13" at bounding box center [80, 267] width 9 height 9
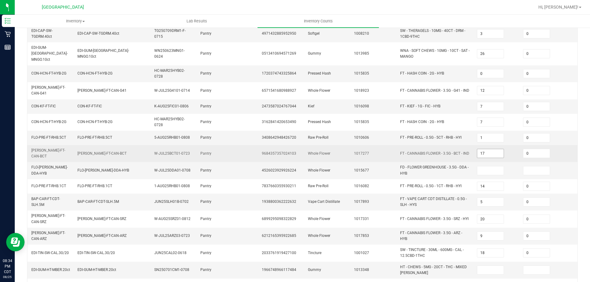
scroll to position [92, 0]
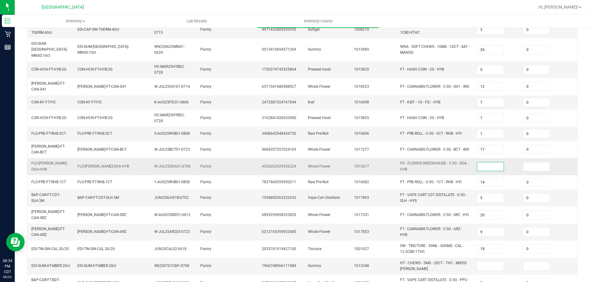
click at [489, 163] on input at bounding box center [490, 167] width 26 height 9
click at [527, 163] on input at bounding box center [536, 167] width 26 height 9
click at [484, 262] on input at bounding box center [490, 266] width 26 height 9
click at [538, 262] on input at bounding box center [536, 266] width 26 height 9
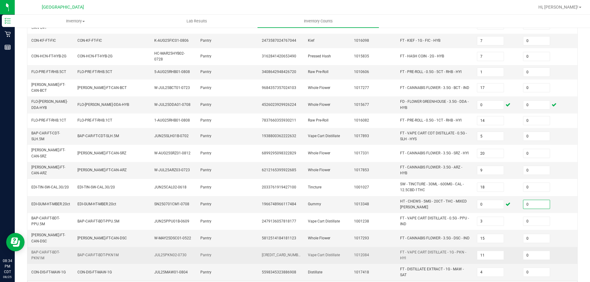
scroll to position [158, 0]
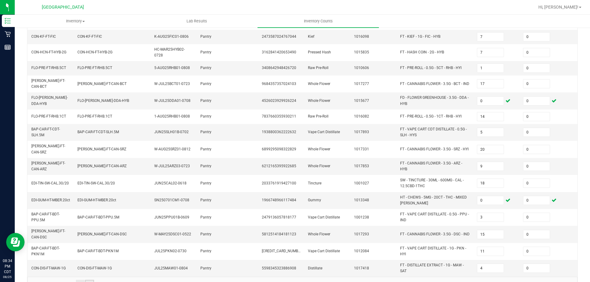
click at [85, 280] on link "14" at bounding box center [89, 284] width 9 height 9
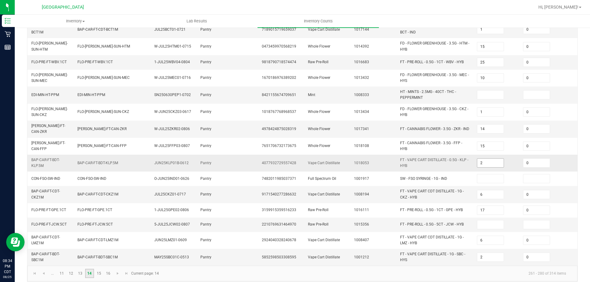
scroll to position [35, 0]
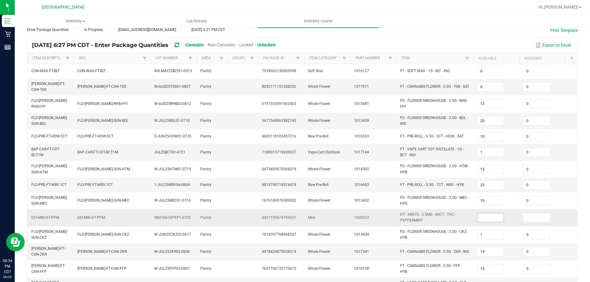
click at [490, 218] on input at bounding box center [490, 218] width 26 height 9
click at [546, 218] on input at bounding box center [536, 218] width 26 height 9
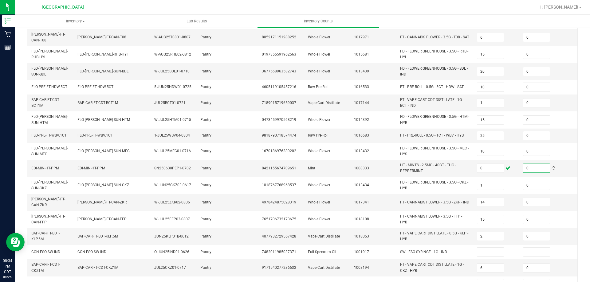
scroll to position [158, 0]
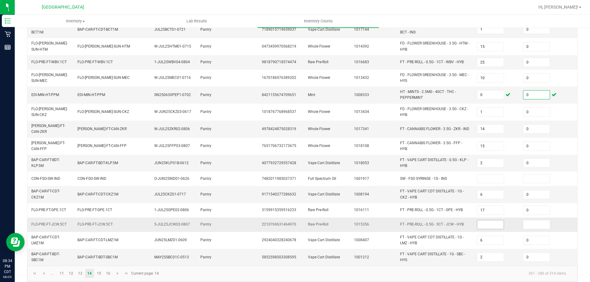
click at [486, 221] on input at bounding box center [490, 225] width 26 height 9
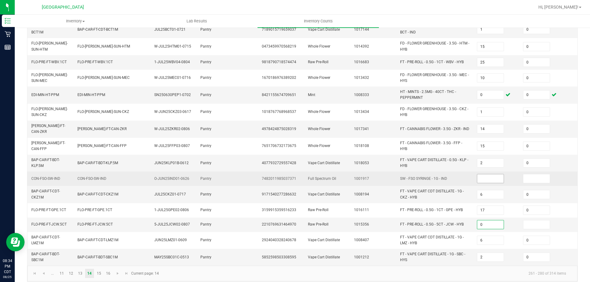
click at [490, 177] on input at bounding box center [490, 179] width 26 height 9
click at [533, 175] on input at bounding box center [536, 179] width 26 height 9
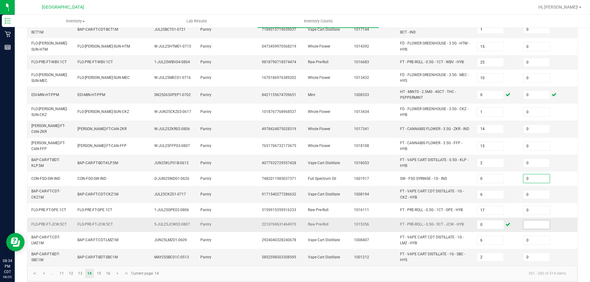
click at [539, 222] on input at bounding box center [536, 225] width 26 height 9
click at [100, 272] on link "15" at bounding box center [98, 273] width 9 height 9
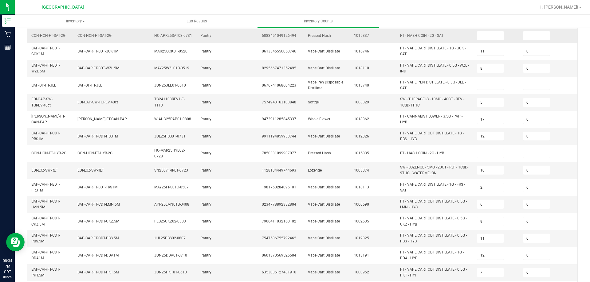
scroll to position [4, 0]
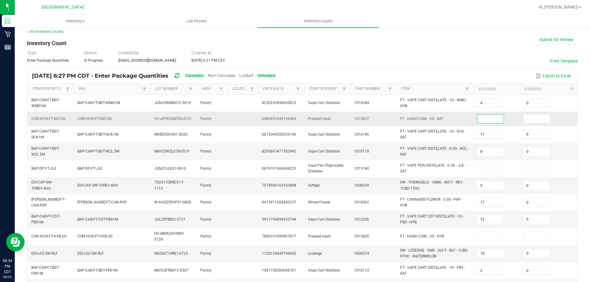
click at [490, 120] on input at bounding box center [490, 119] width 26 height 9
click at [536, 120] on input at bounding box center [536, 119] width 26 height 9
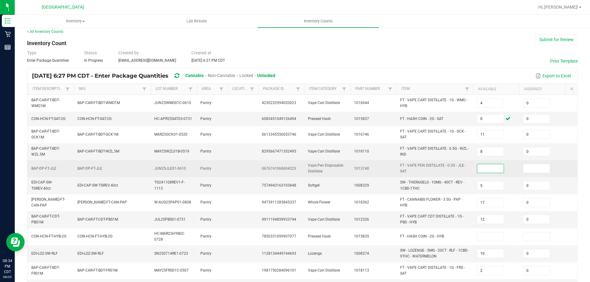
click at [492, 167] on input at bounding box center [490, 168] width 26 height 9
click at [545, 170] on input at bounding box center [536, 168] width 26 height 9
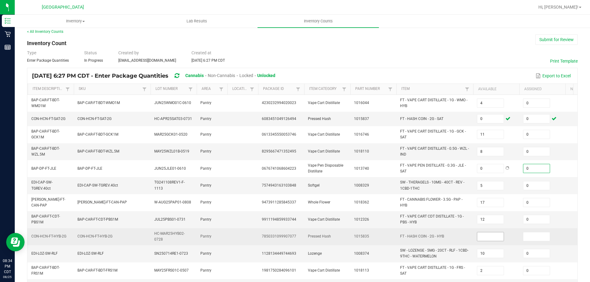
click at [481, 235] on input at bounding box center [490, 237] width 26 height 9
click at [523, 236] on span at bounding box center [536, 236] width 27 height 9
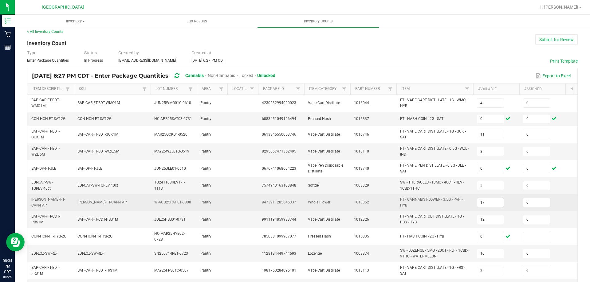
scroll to position [66, 0]
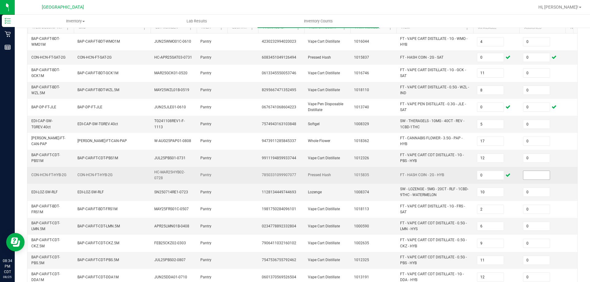
click at [532, 175] on input at bounding box center [536, 175] width 26 height 9
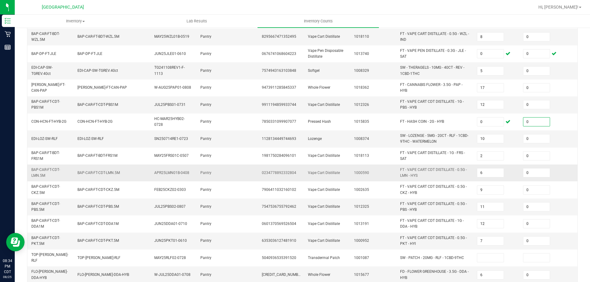
scroll to position [174, 0]
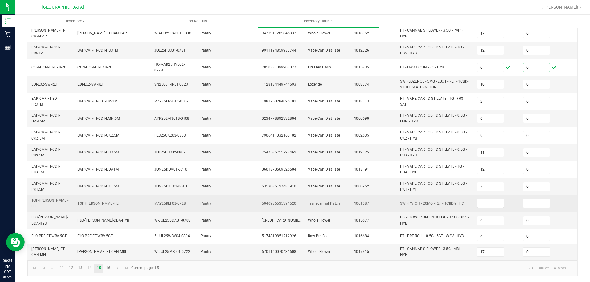
click at [491, 199] on input at bounding box center [490, 203] width 26 height 9
click at [535, 203] on input at bounding box center [536, 203] width 26 height 9
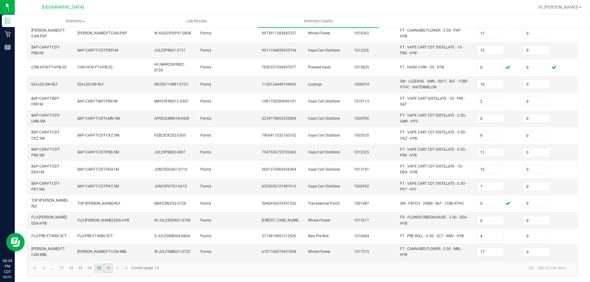
click at [109, 265] on link "16" at bounding box center [108, 268] width 9 height 9
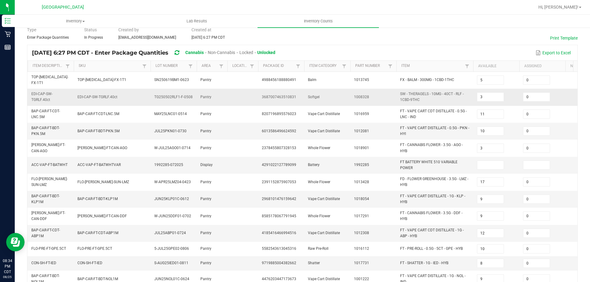
scroll to position [0, 0]
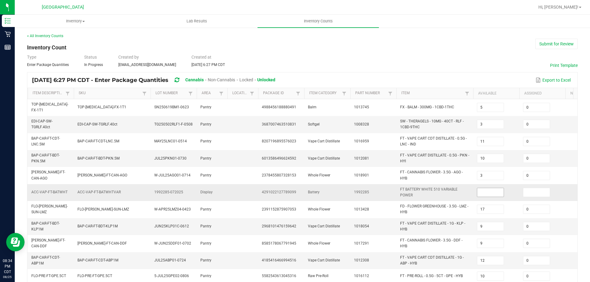
click at [489, 191] on input at bounding box center [490, 192] width 26 height 9
click at [538, 189] on input at bounding box center [536, 192] width 26 height 9
click at [552, 45] on button "Submit for Review" at bounding box center [556, 44] width 42 height 10
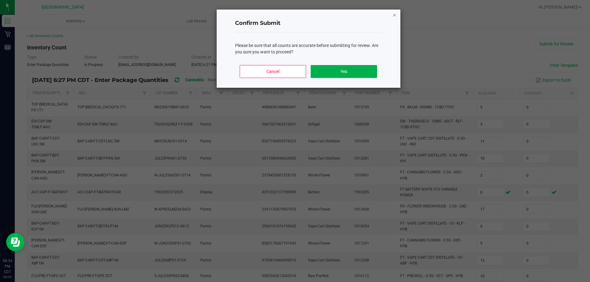
click at [395, 17] on icon "Close" at bounding box center [394, 14] width 4 height 7
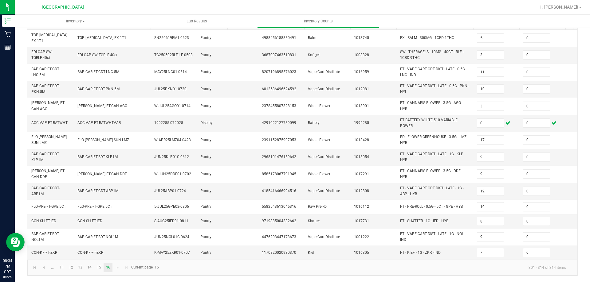
click at [459, 279] on div "< All Inventory Counts Inventory Count Submit for Review Type Enter Package Qua…" at bounding box center [302, 120] width 575 height 325
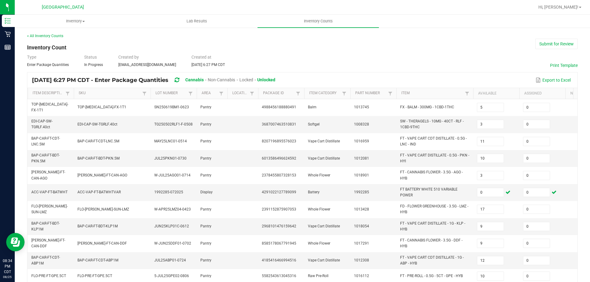
click at [554, 37] on div "< All Inventory Counts" at bounding box center [302, 36] width 551 height 6
click at [554, 41] on button "Submit for Review" at bounding box center [556, 44] width 42 height 10
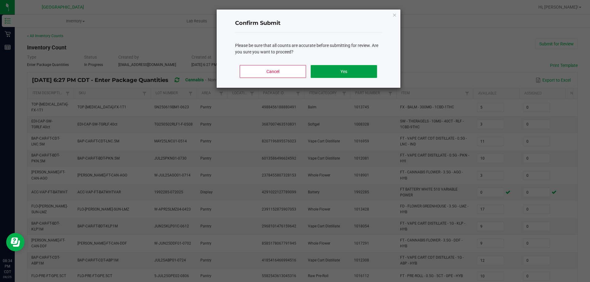
click at [365, 76] on button "Yes" at bounding box center [344, 71] width 66 height 13
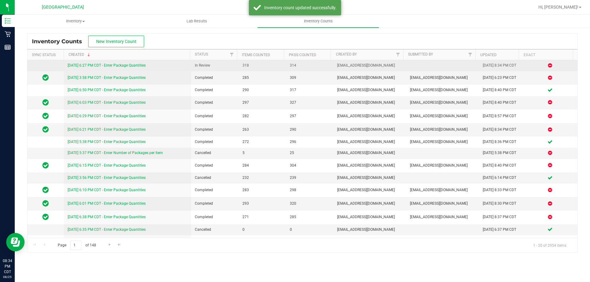
click at [108, 65] on link "[DATE] 6:27 PM CDT - Enter Package Quantities" at bounding box center [107, 65] width 78 height 4
